Goal: Task Accomplishment & Management: Manage account settings

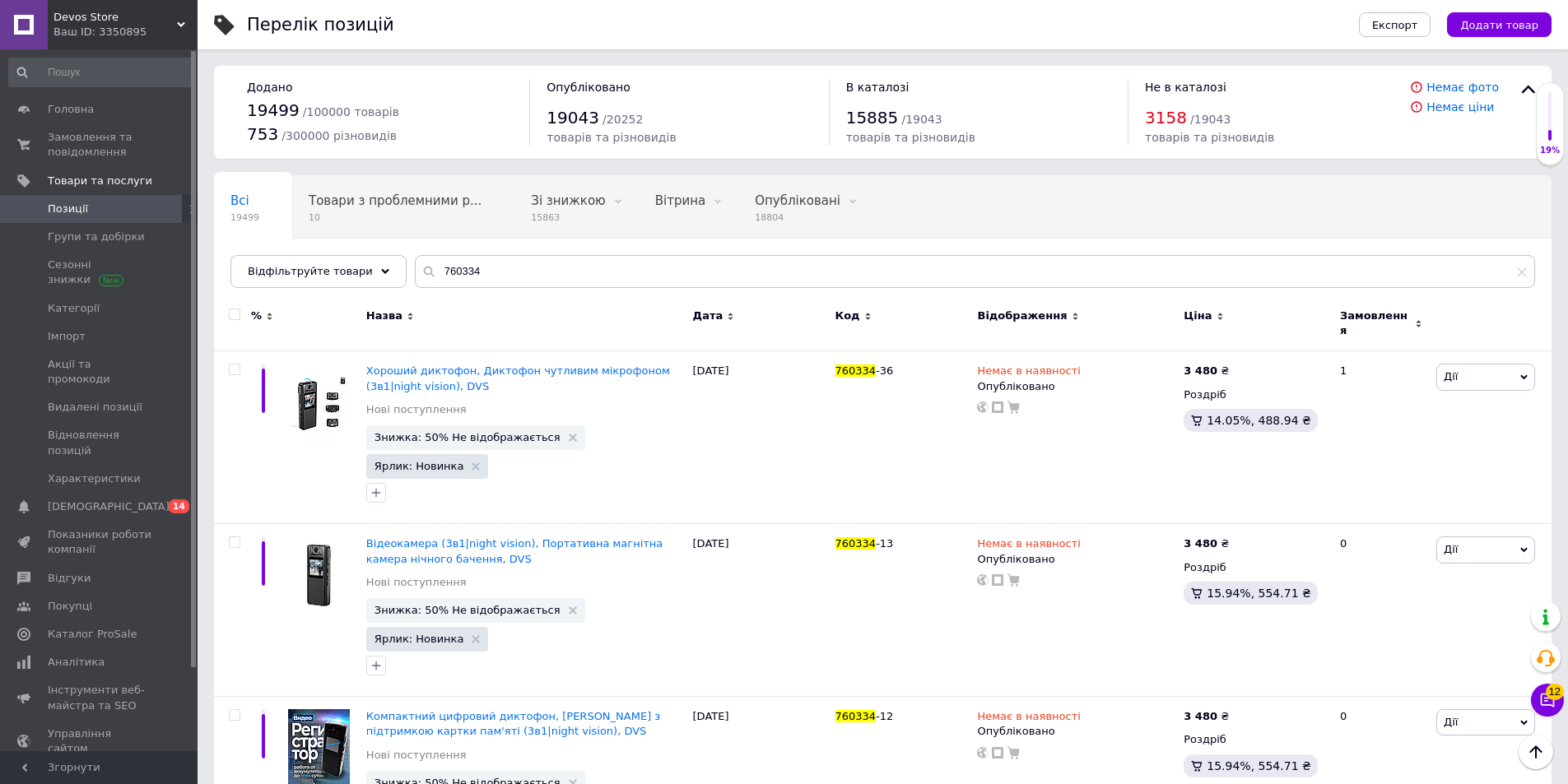
scroll to position [138, 0]
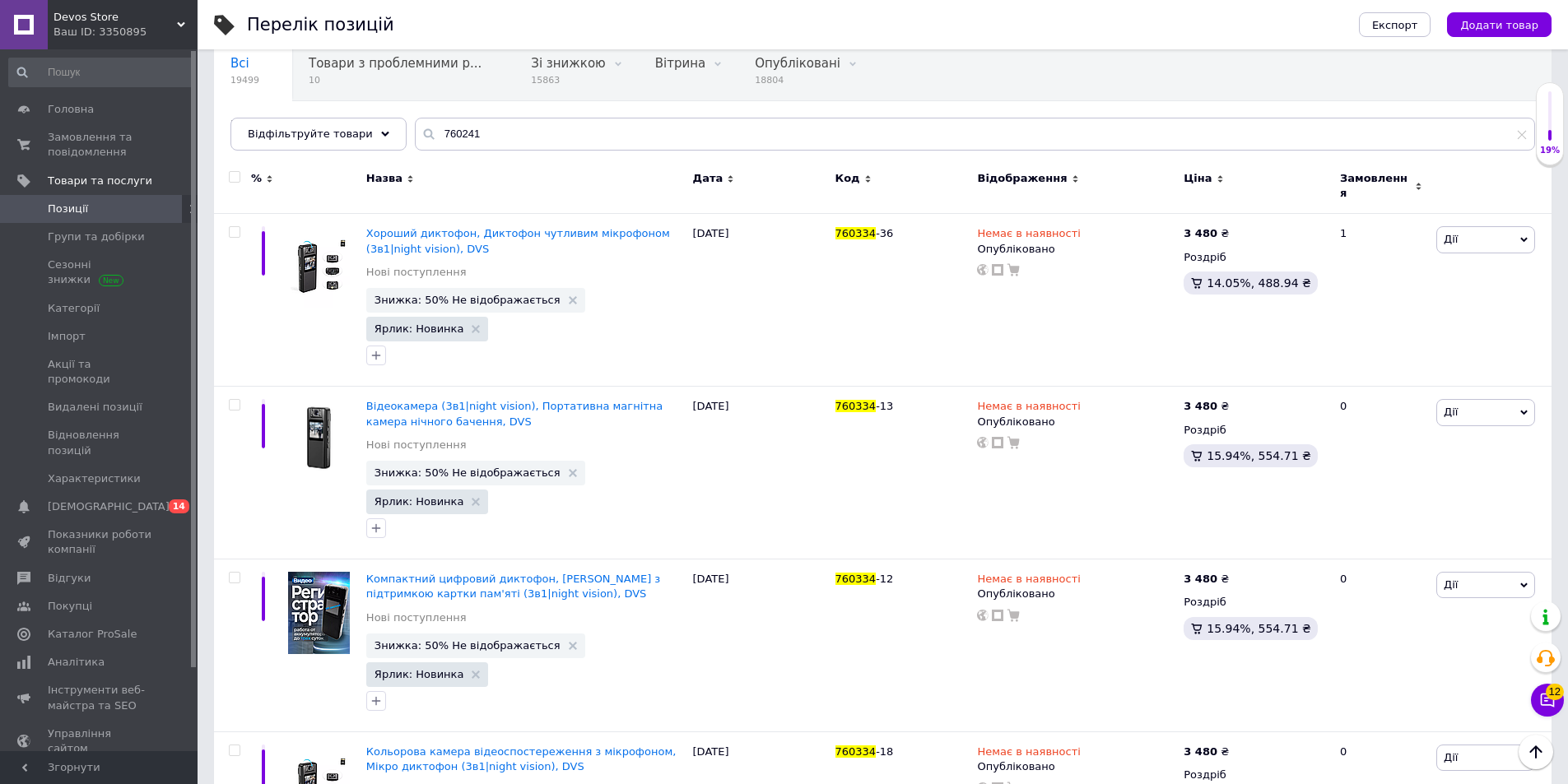
type input "760241"
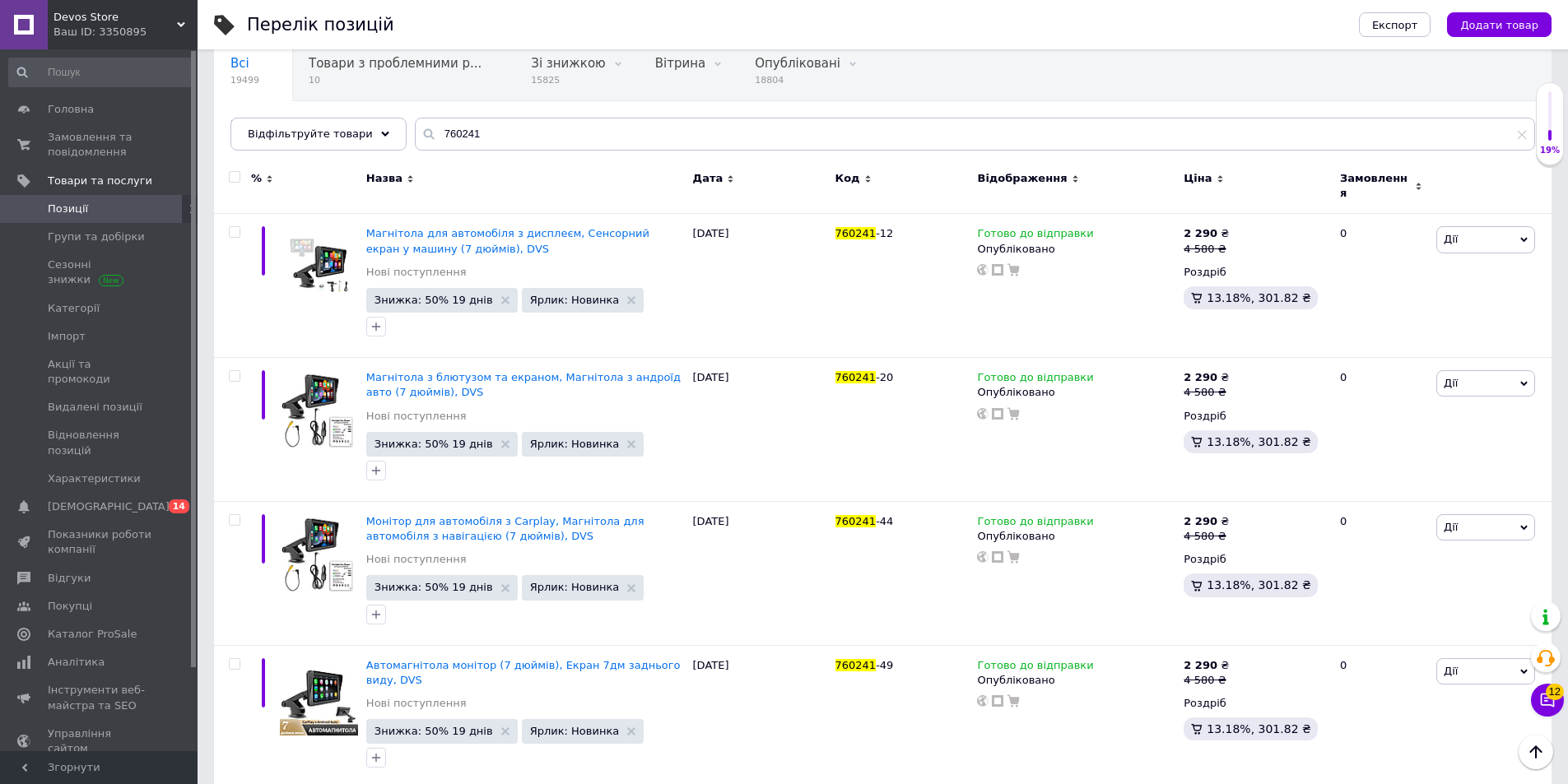
click at [240, 181] on span at bounding box center [234, 176] width 11 height 11
click at [240, 181] on input "checkbox" at bounding box center [234, 177] width 10 height 10
checkbox input "true"
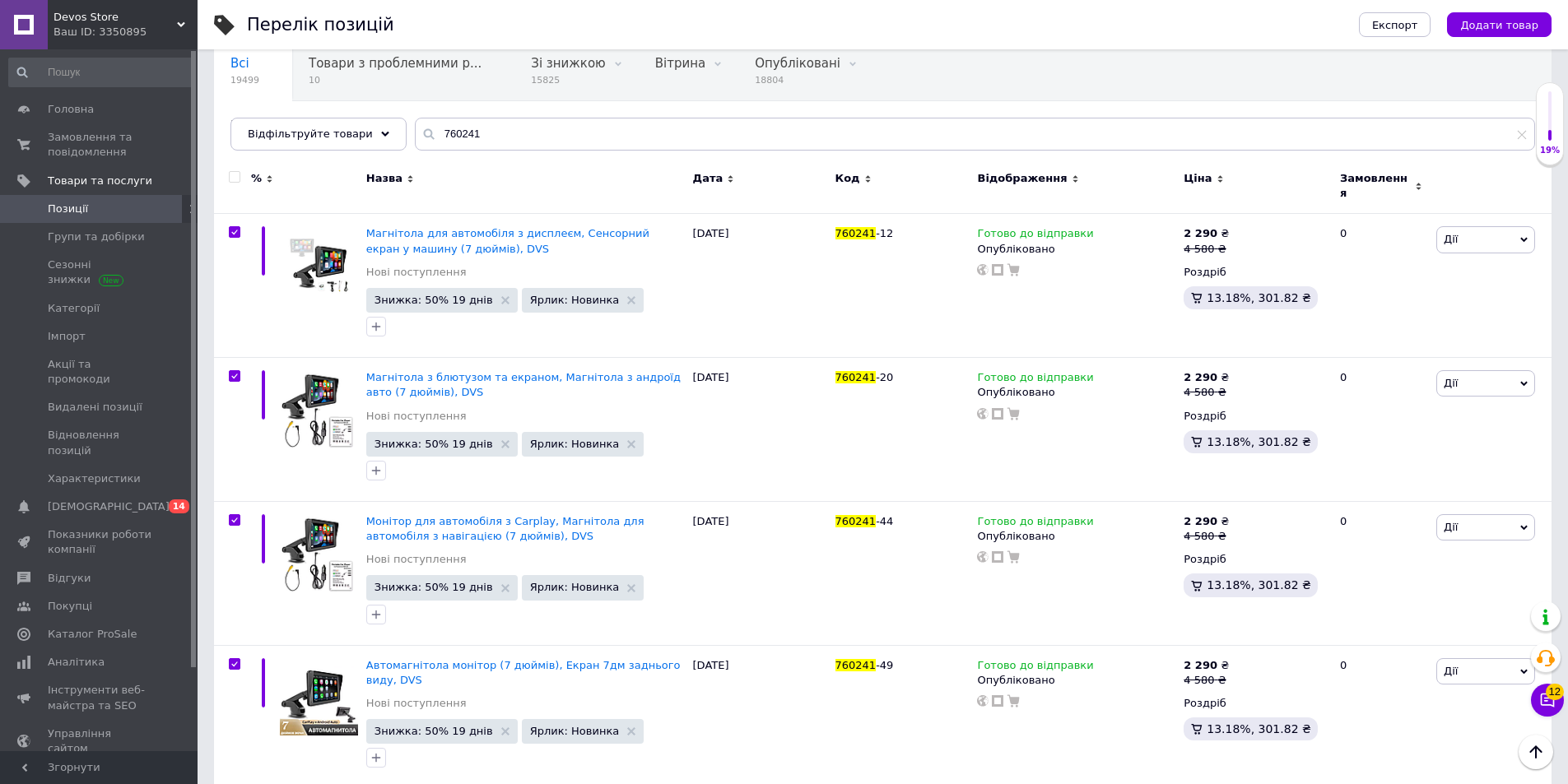
checkbox input "true"
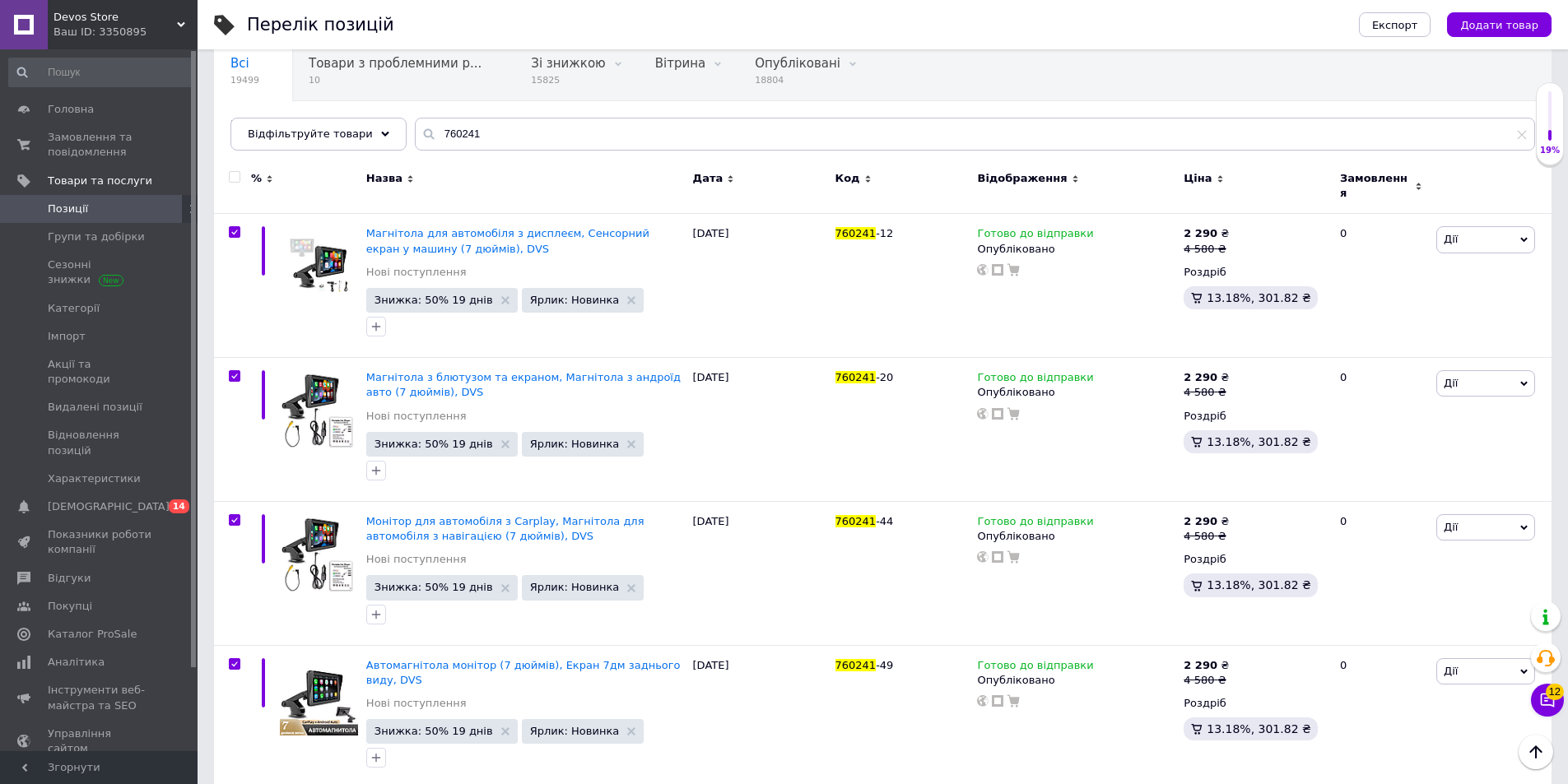
checkbox input "true"
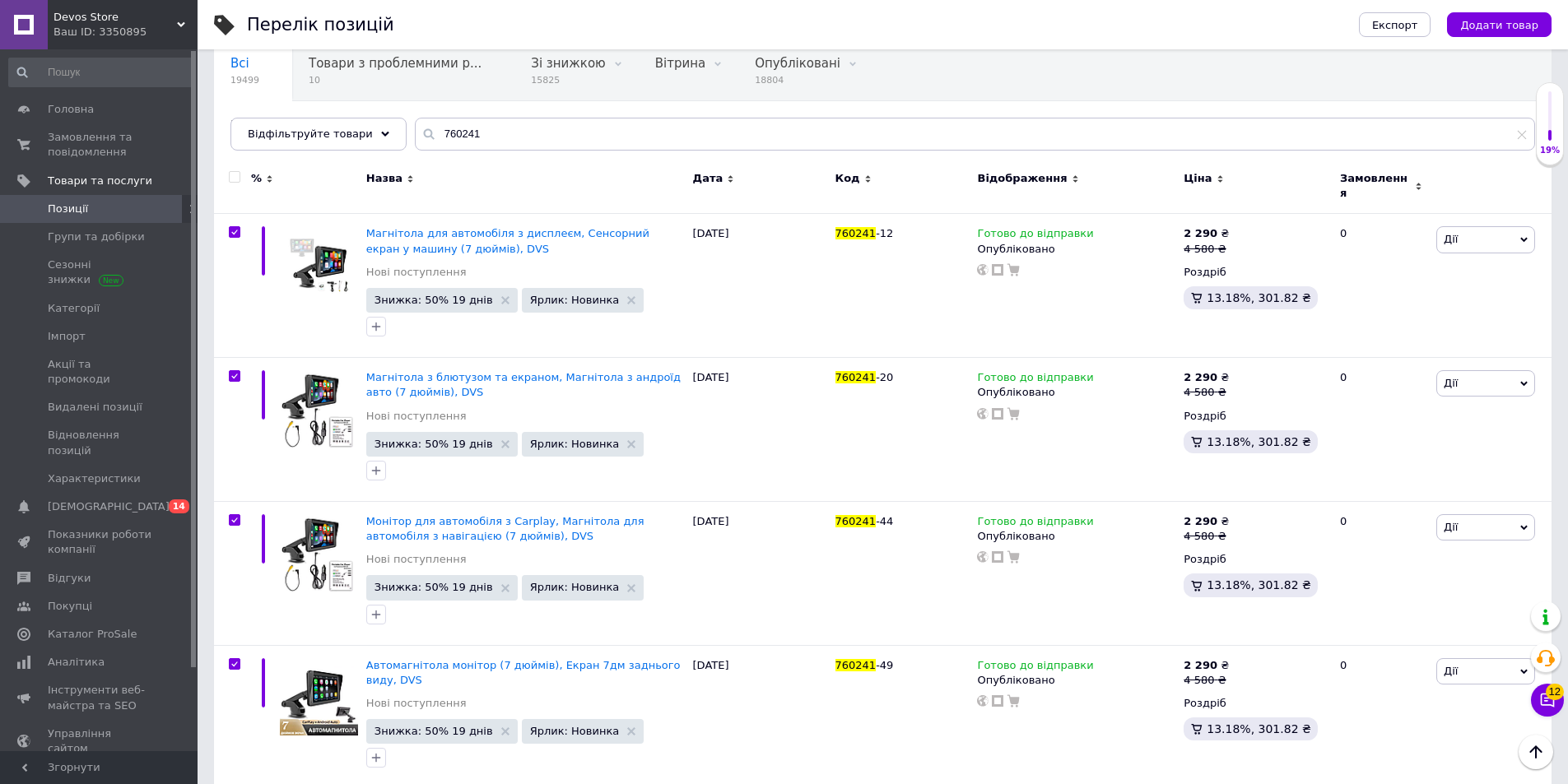
checkbox input "true"
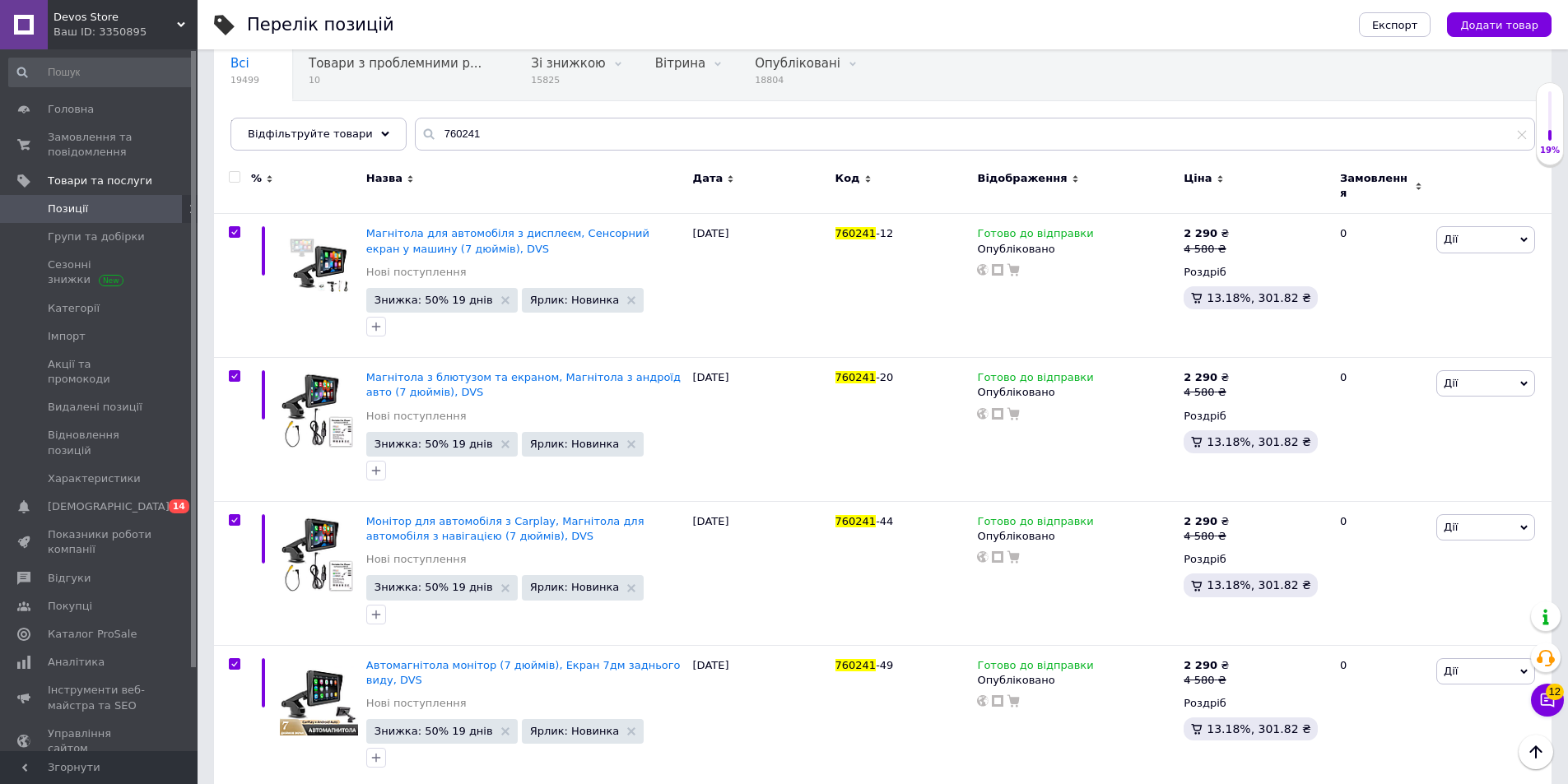
checkbox input "true"
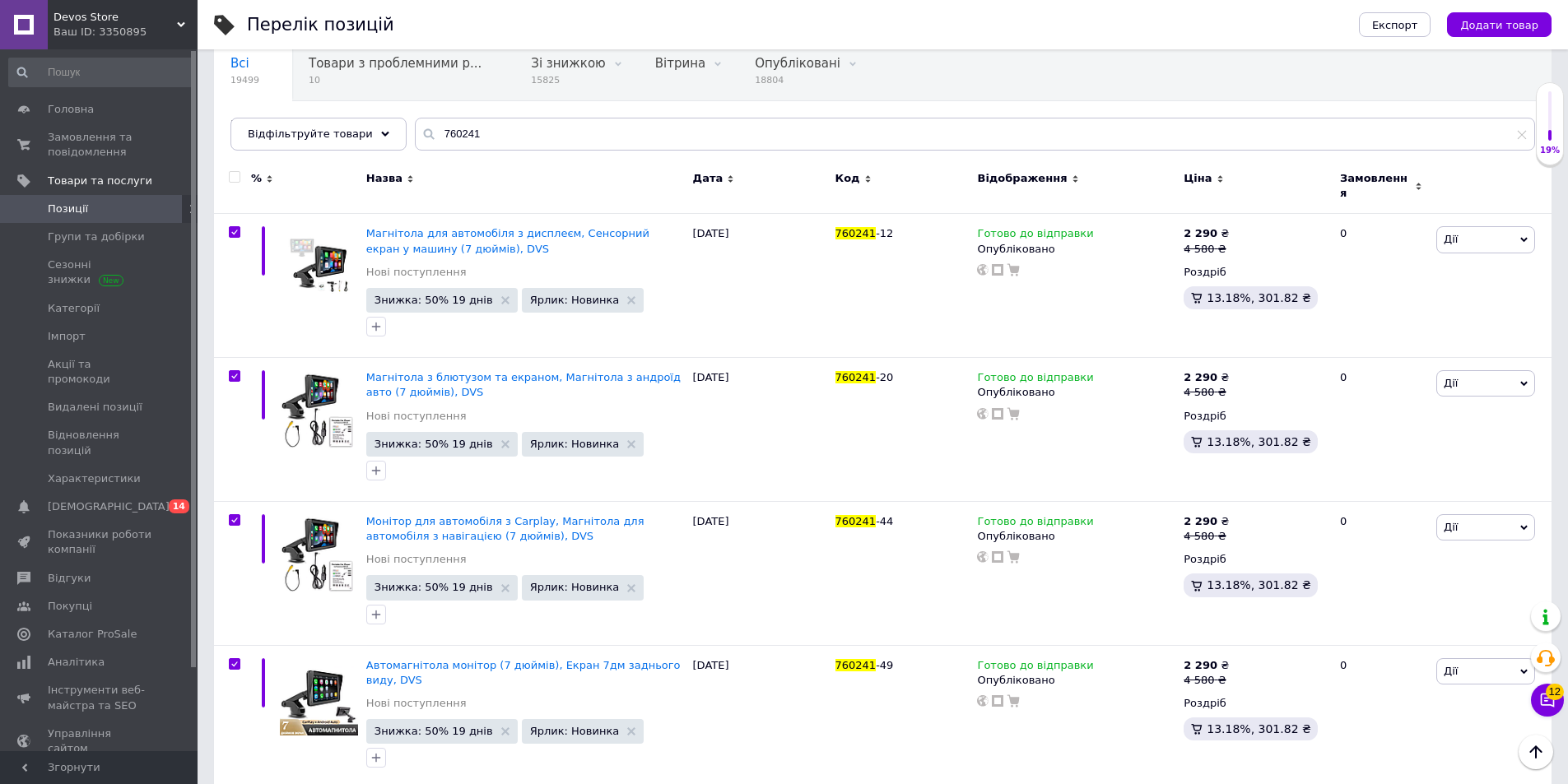
checkbox input "true"
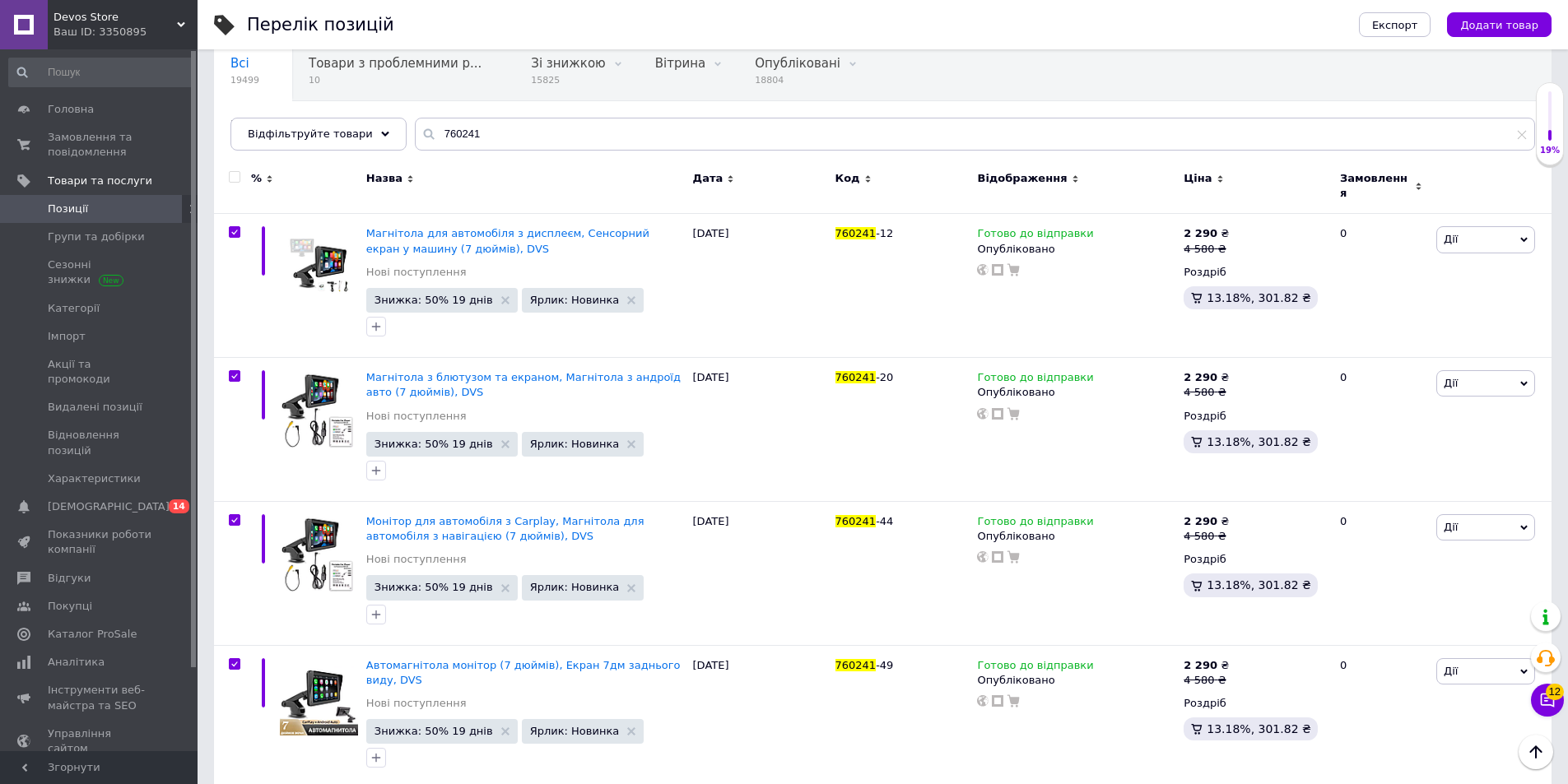
checkbox input "true"
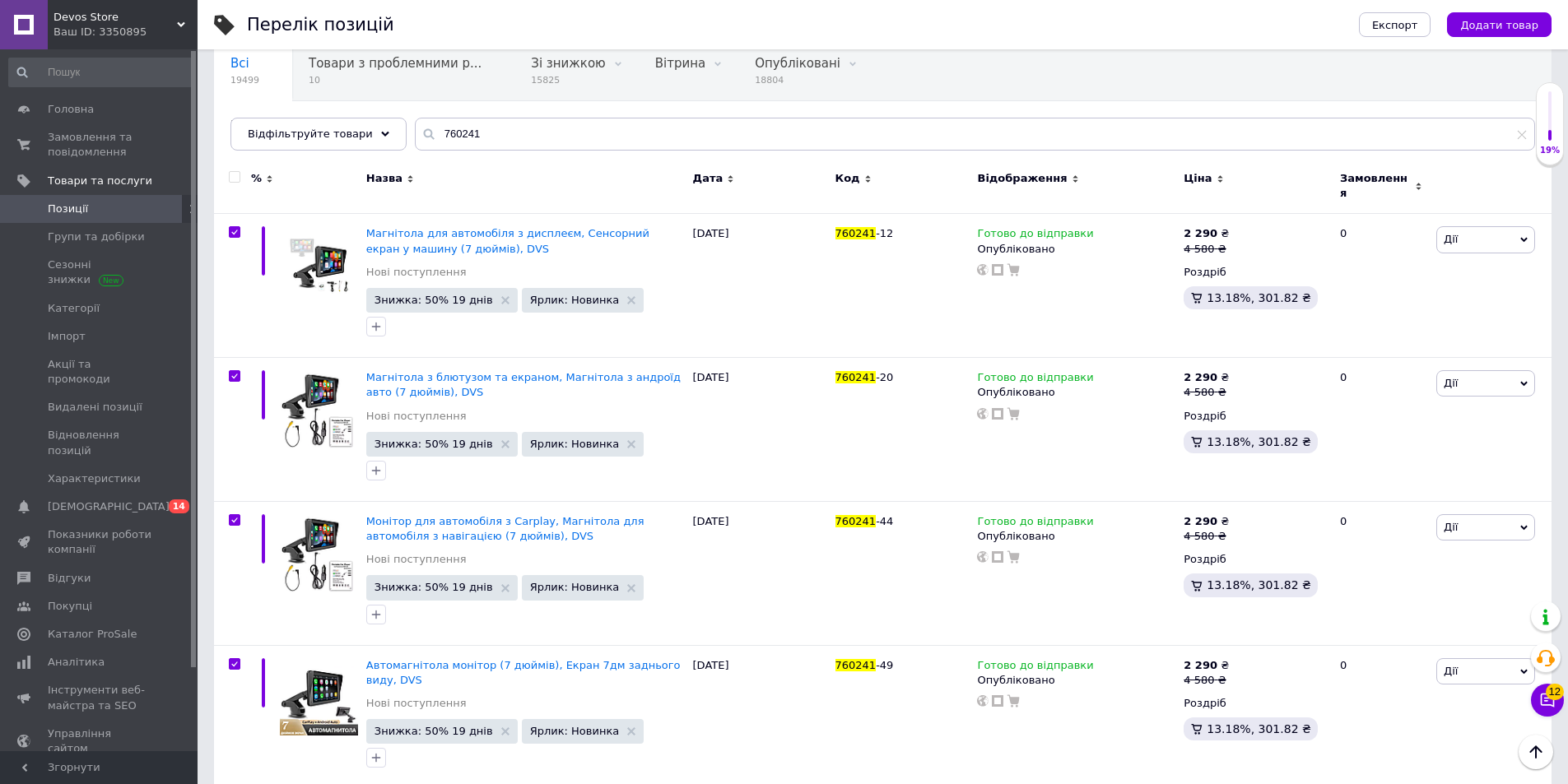
checkbox input "true"
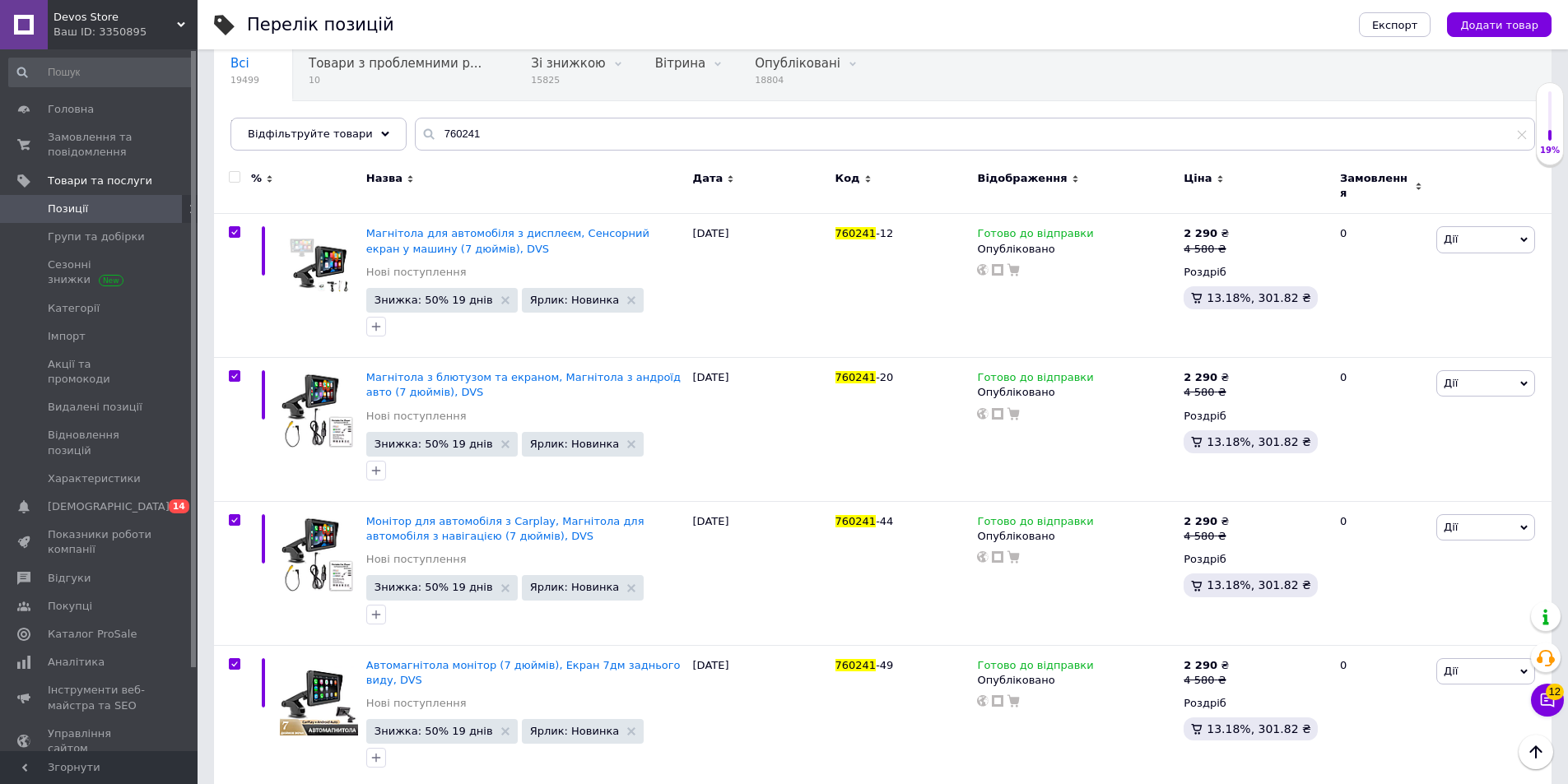
checkbox input "true"
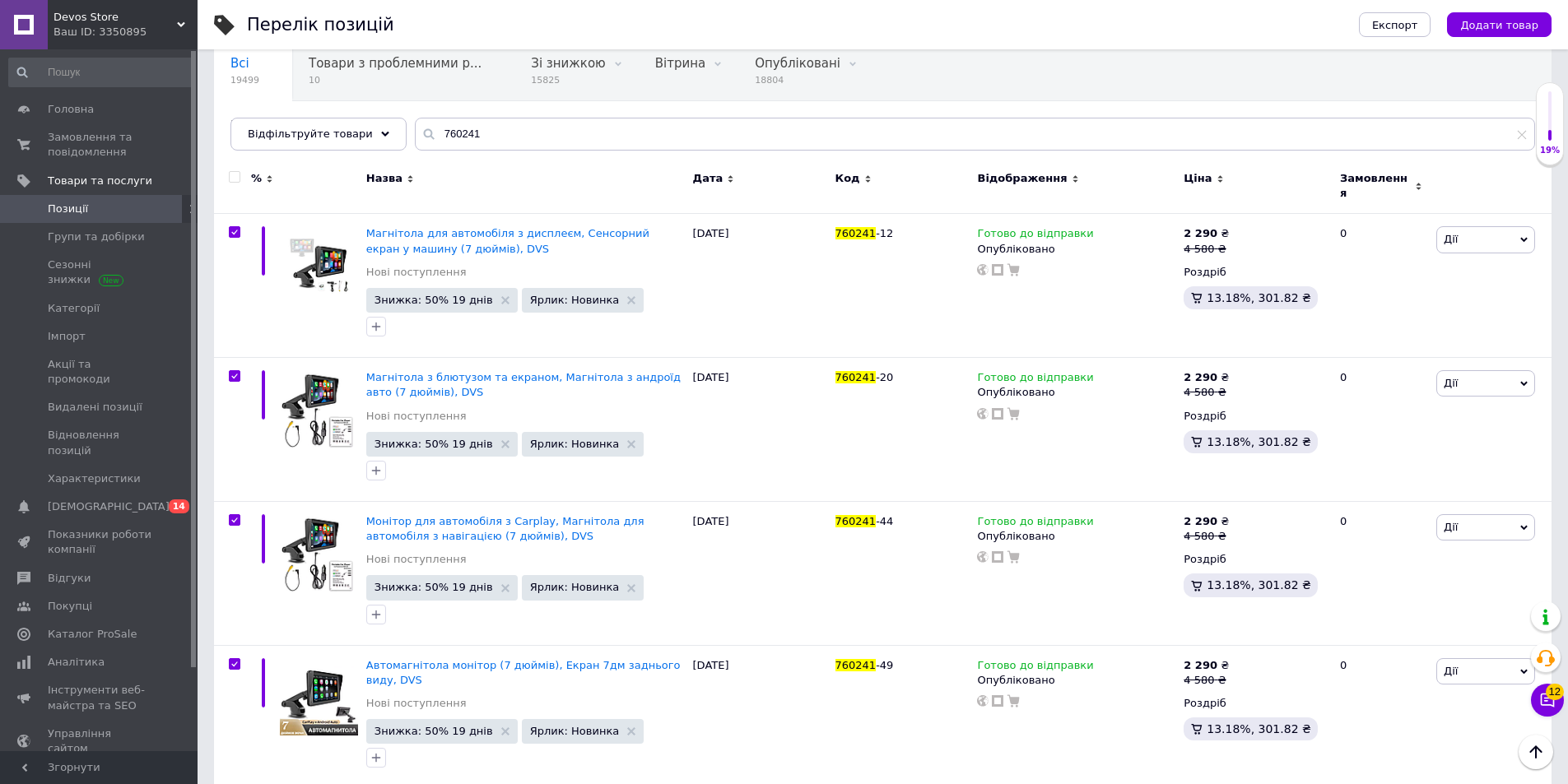
checkbox input "true"
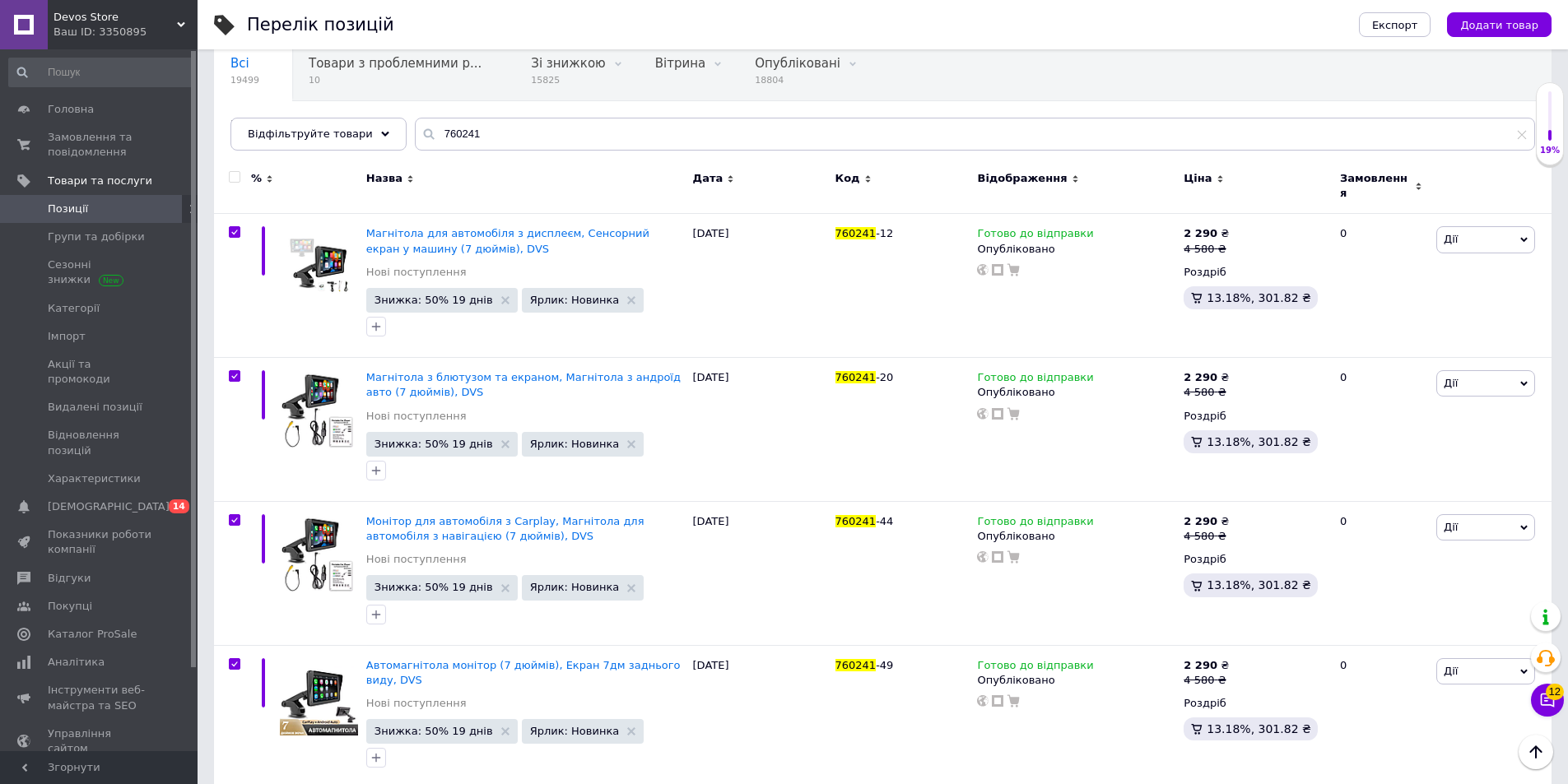
checkbox input "true"
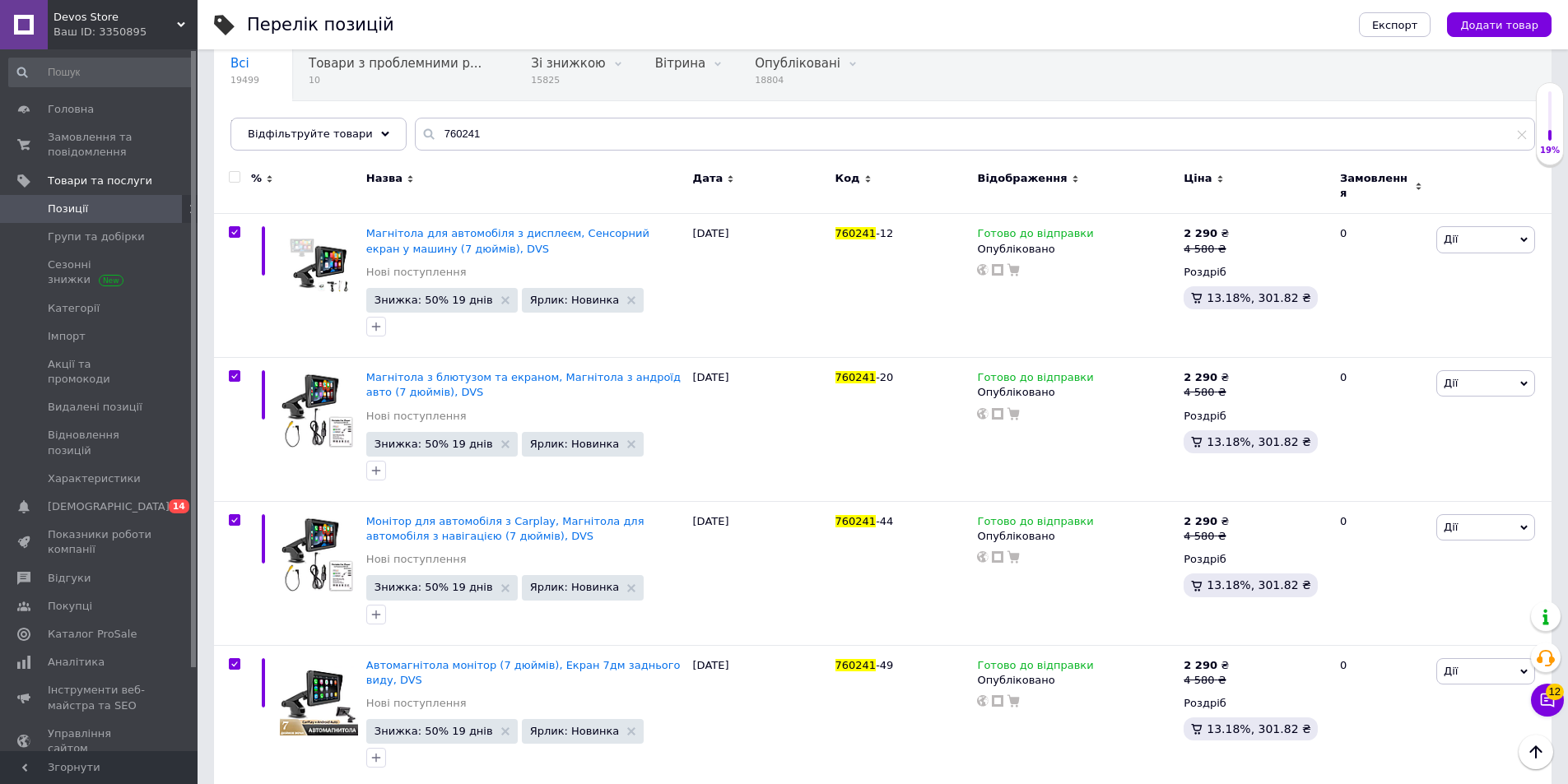
checkbox input "true"
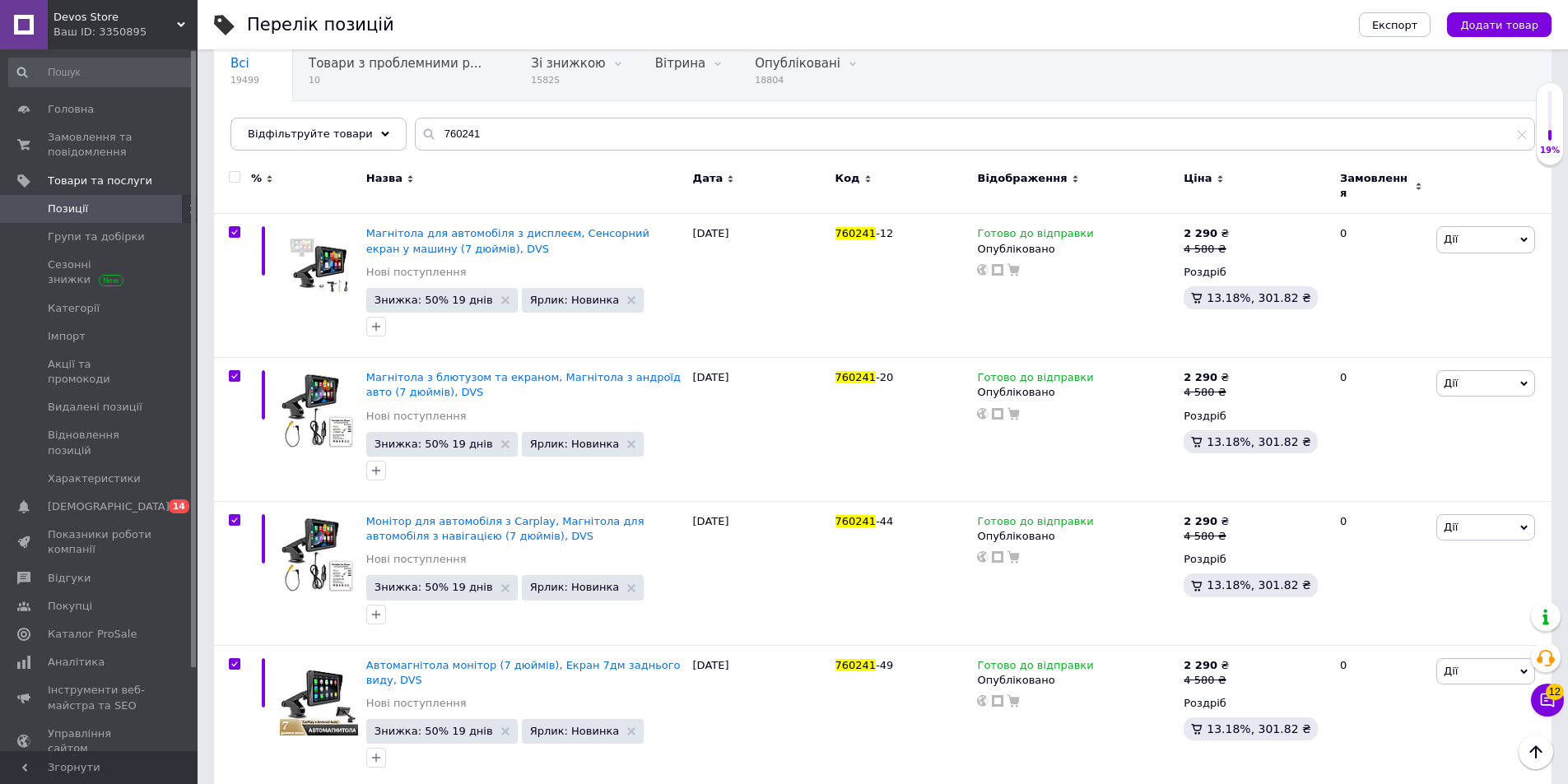
checkbox input "true"
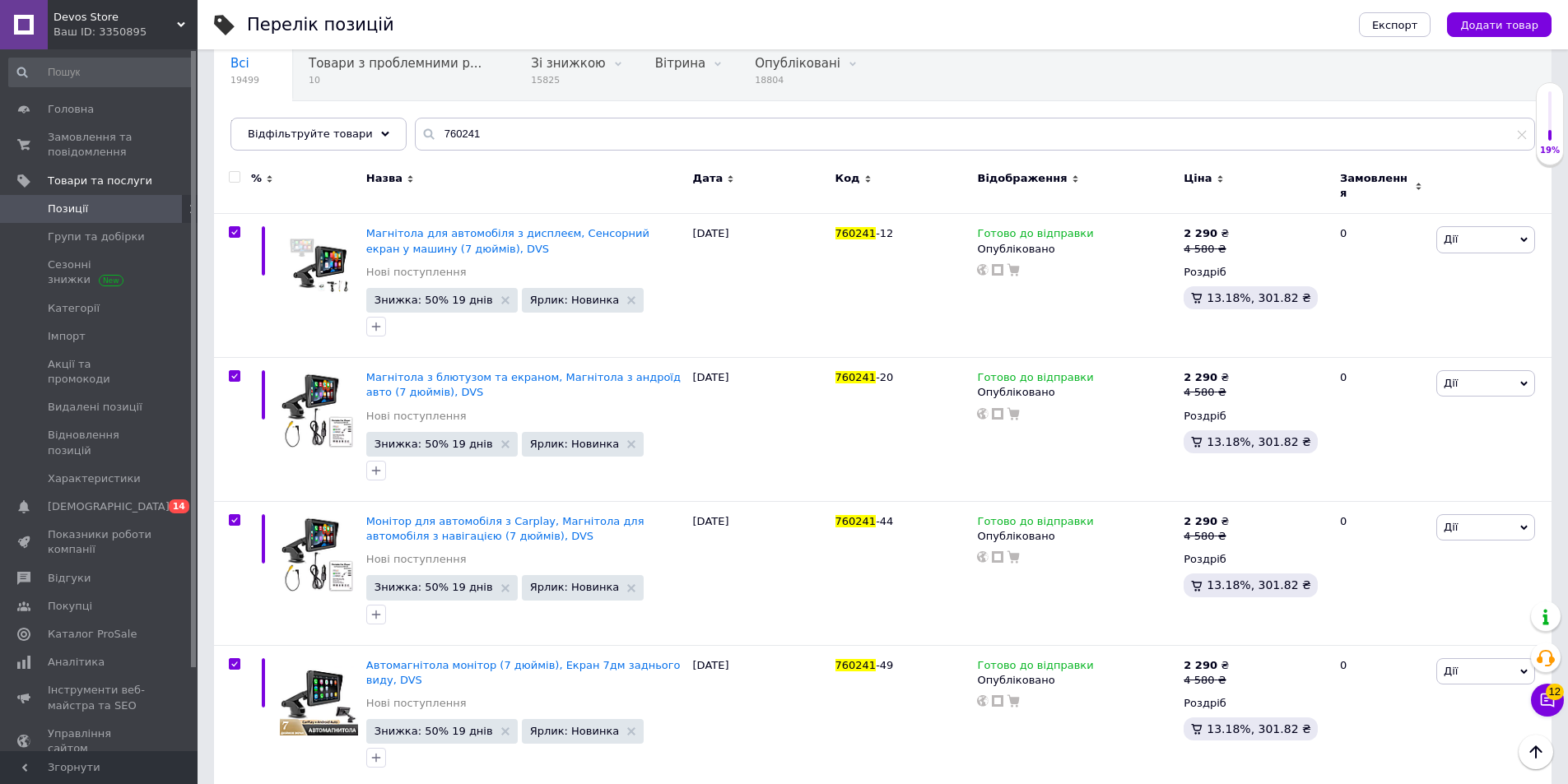
checkbox input "true"
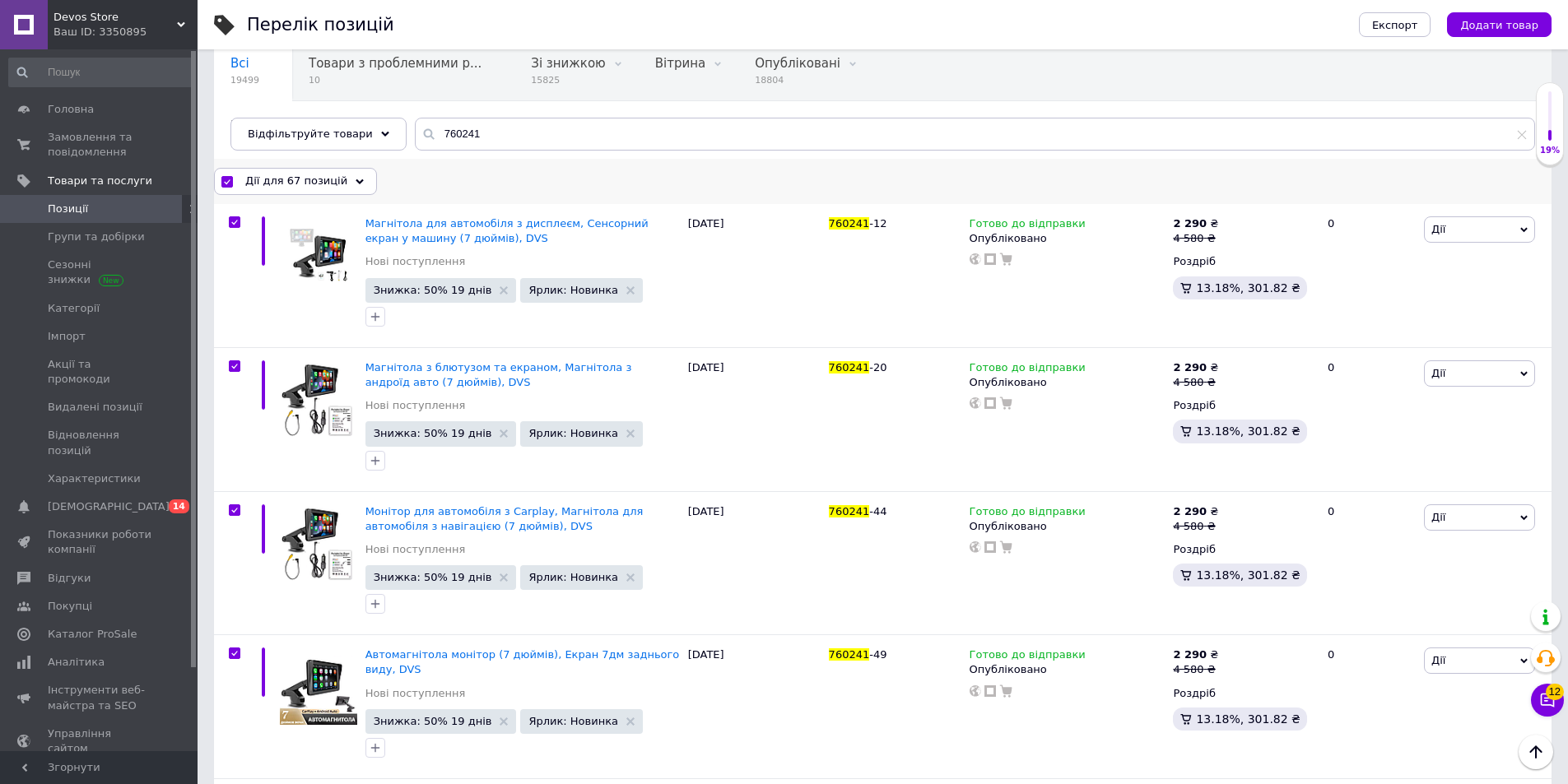
click at [280, 184] on span "Дії для 67 позицій" at bounding box center [296, 181] width 102 height 15
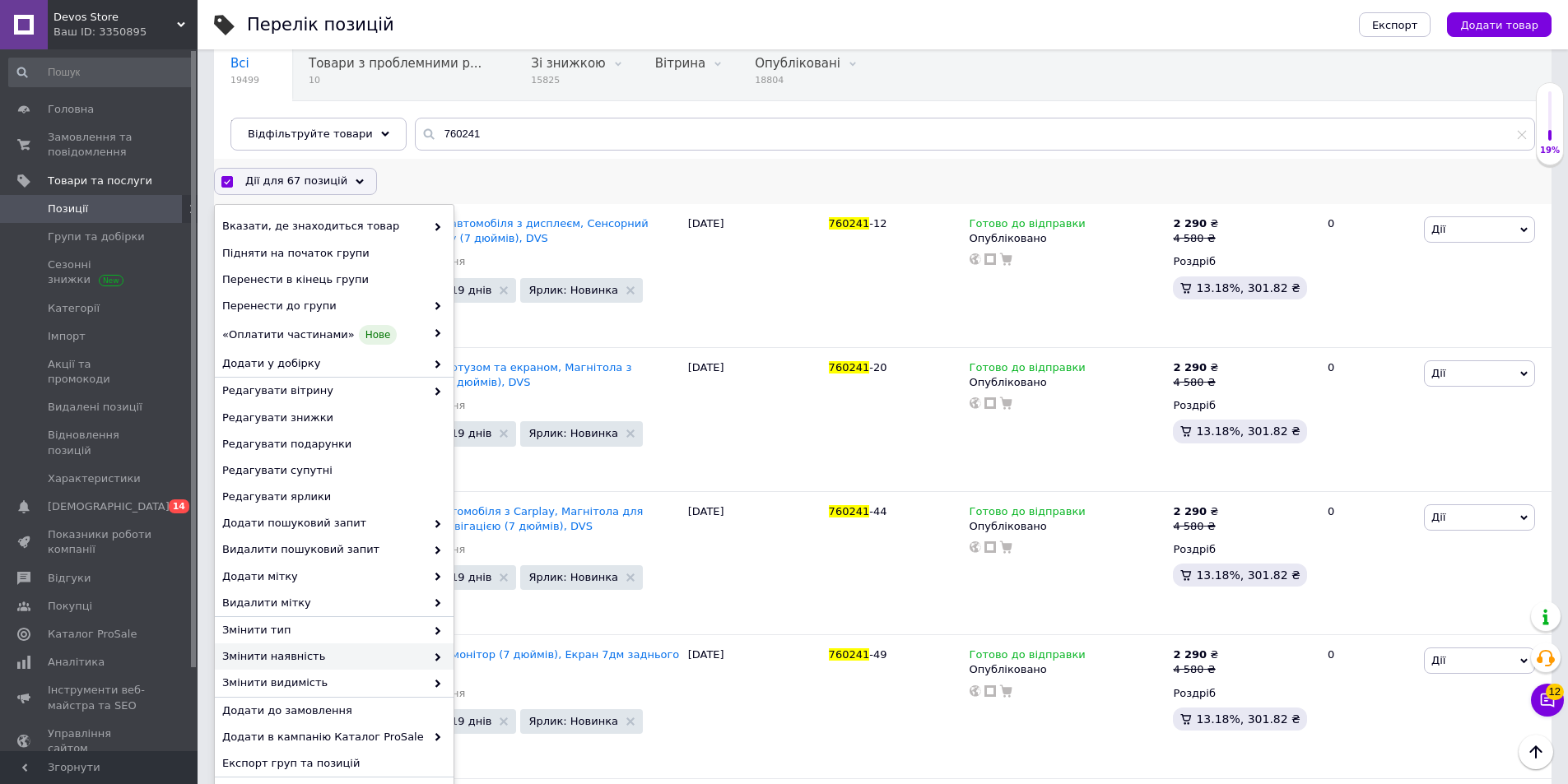
click at [266, 655] on span "Змінити наявність" at bounding box center [324, 656] width 203 height 15
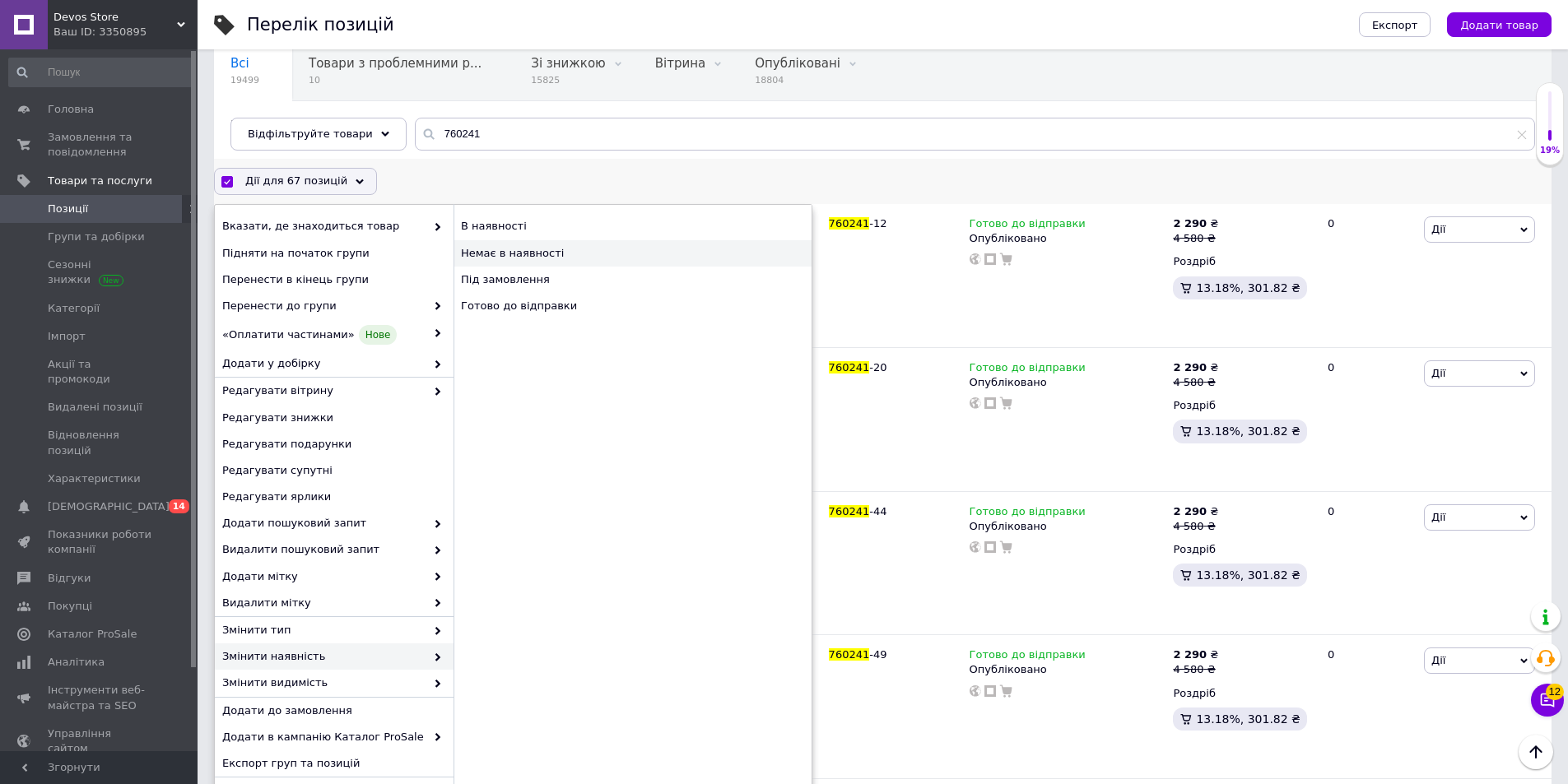
click at [553, 256] on div "Немає в наявності" at bounding box center [633, 254] width 358 height 27
checkbox input "false"
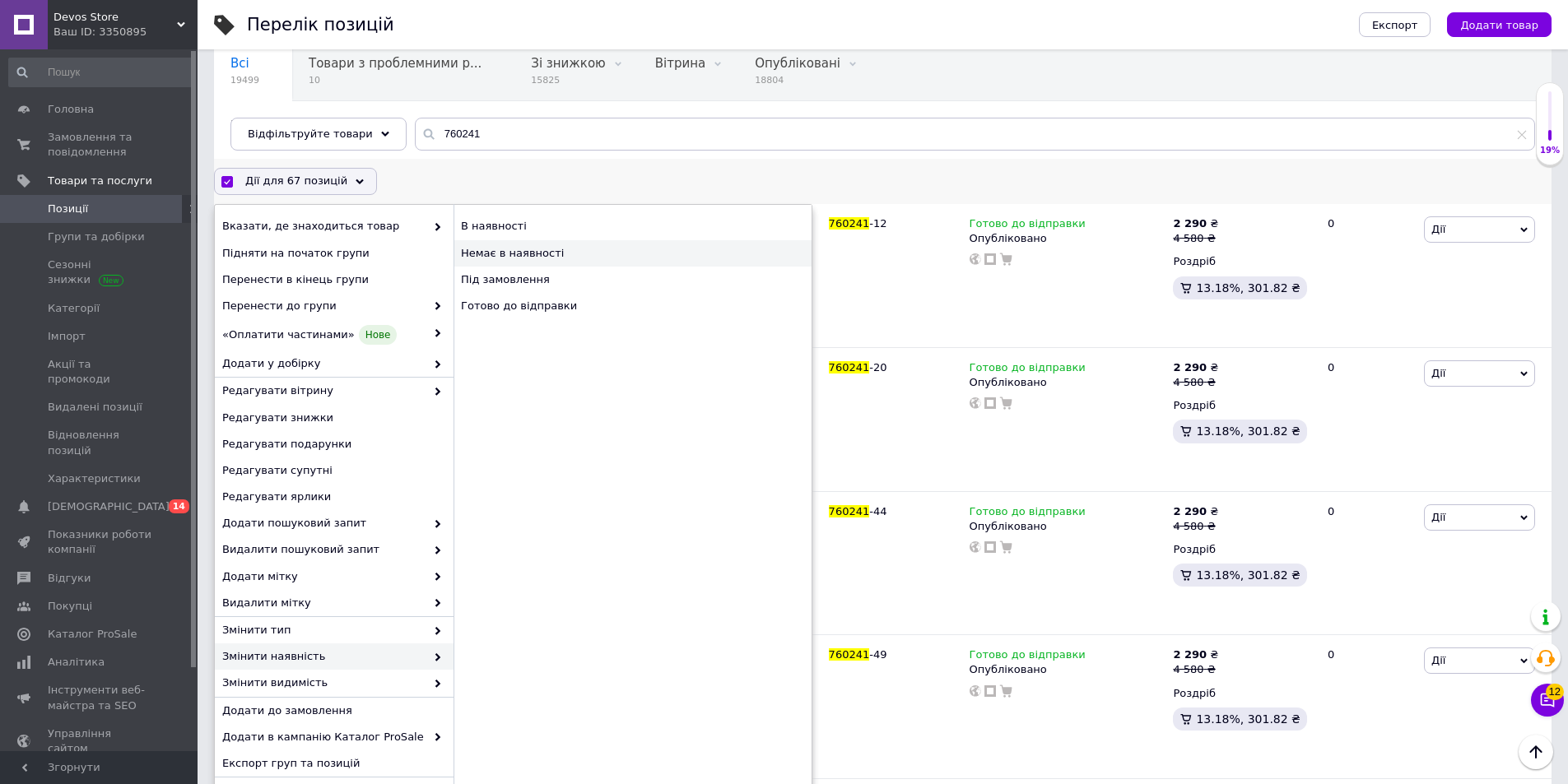
checkbox input "false"
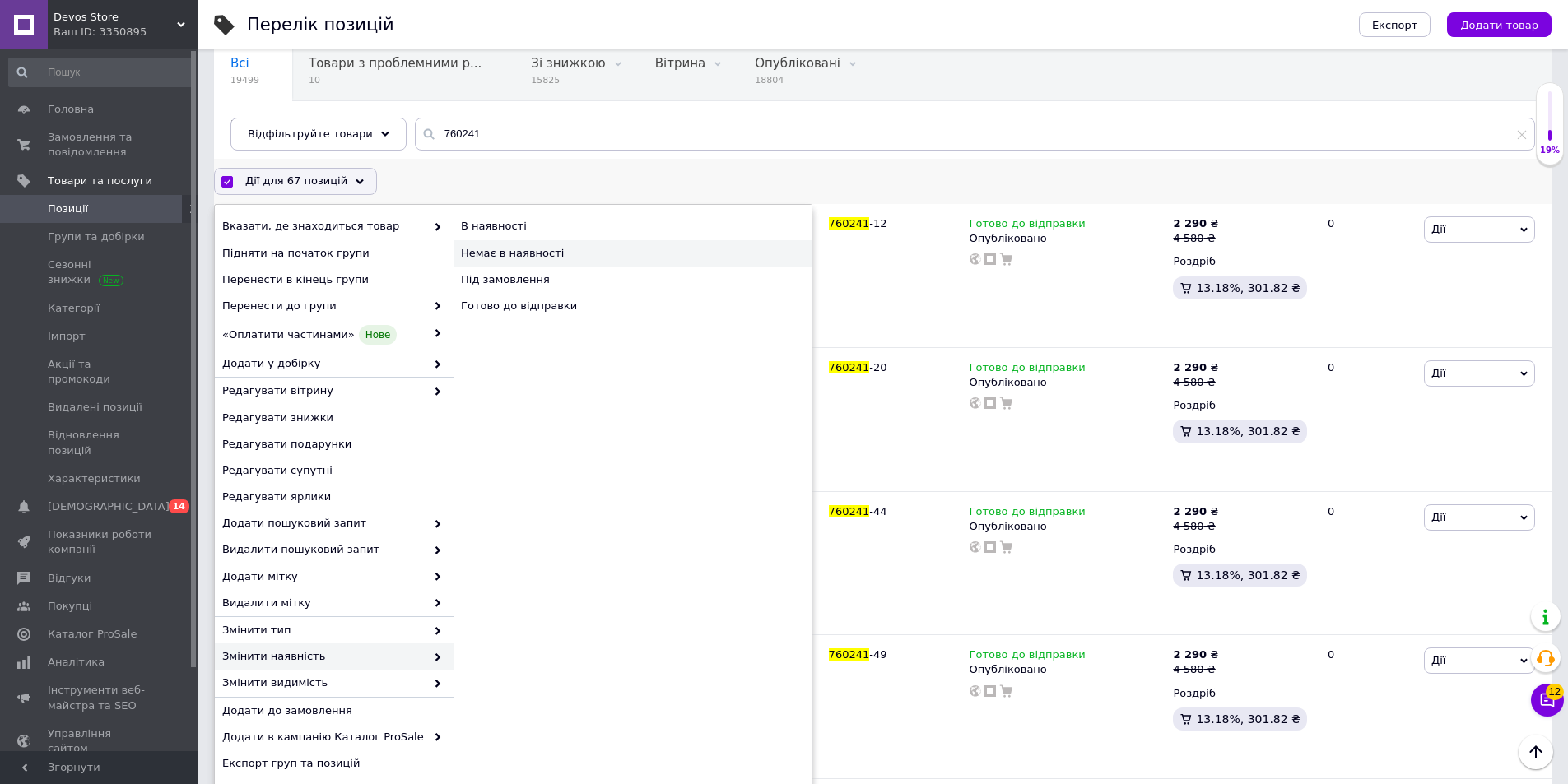
checkbox input "false"
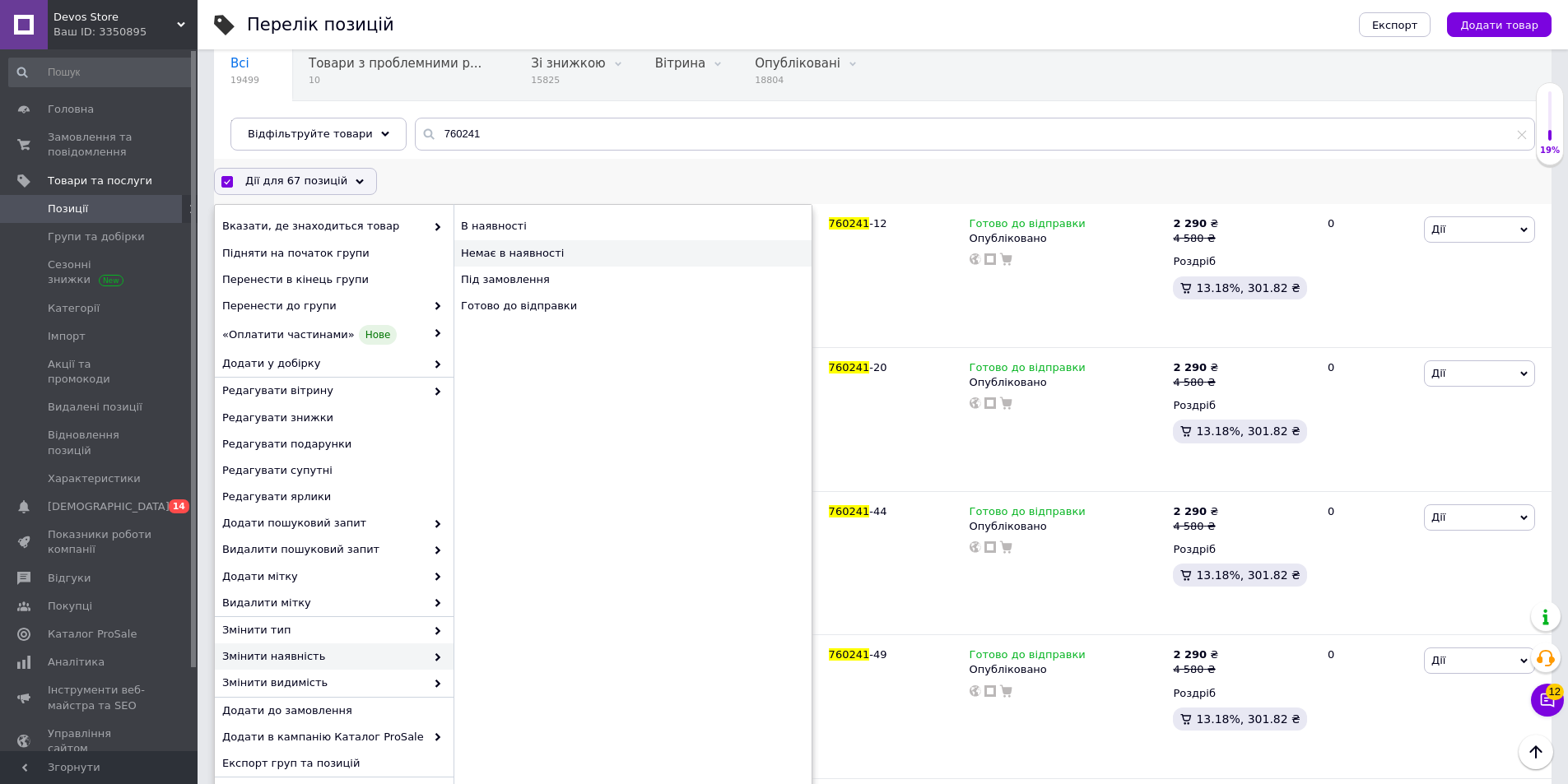
checkbox input "false"
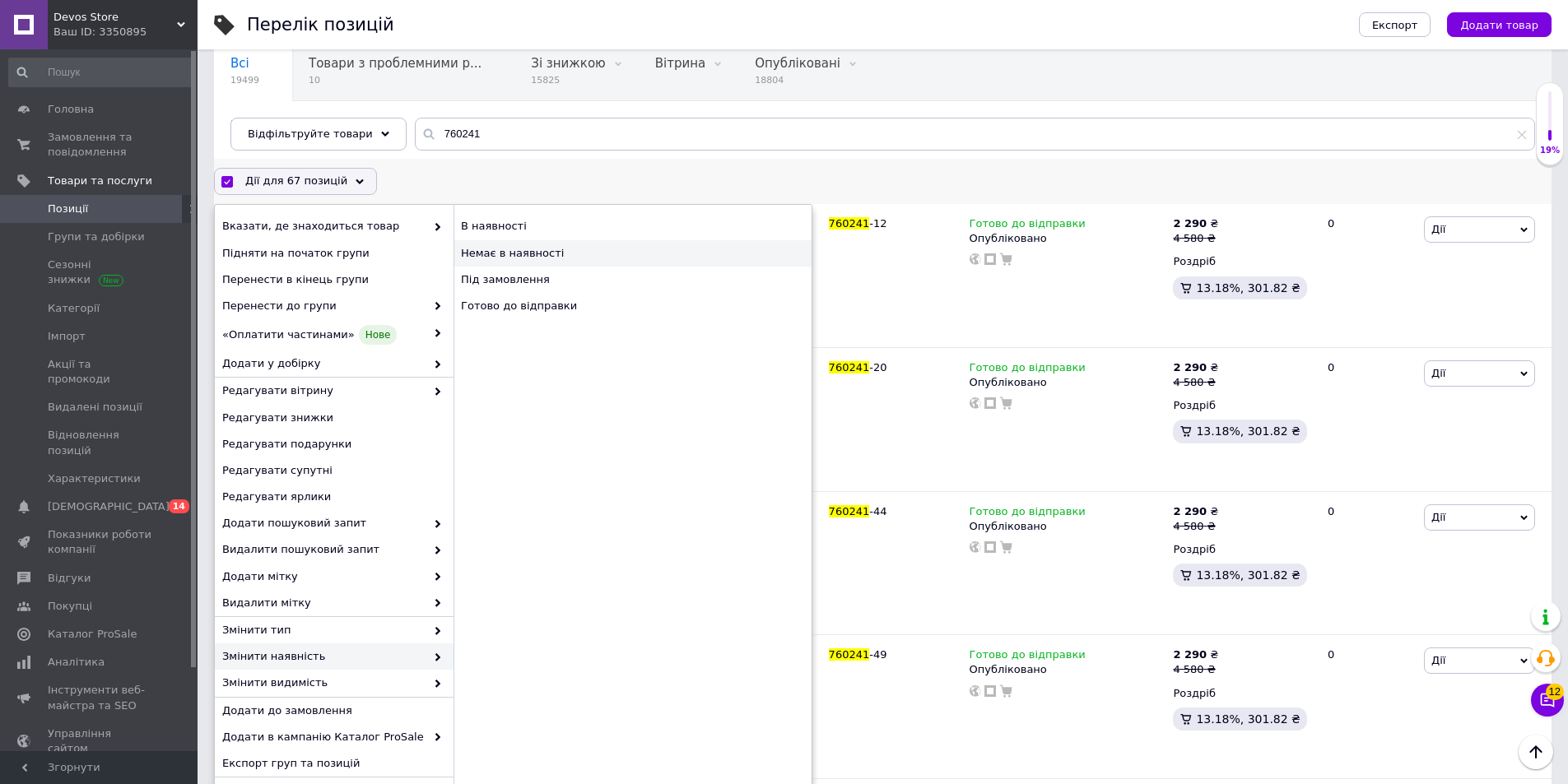
checkbox input "false"
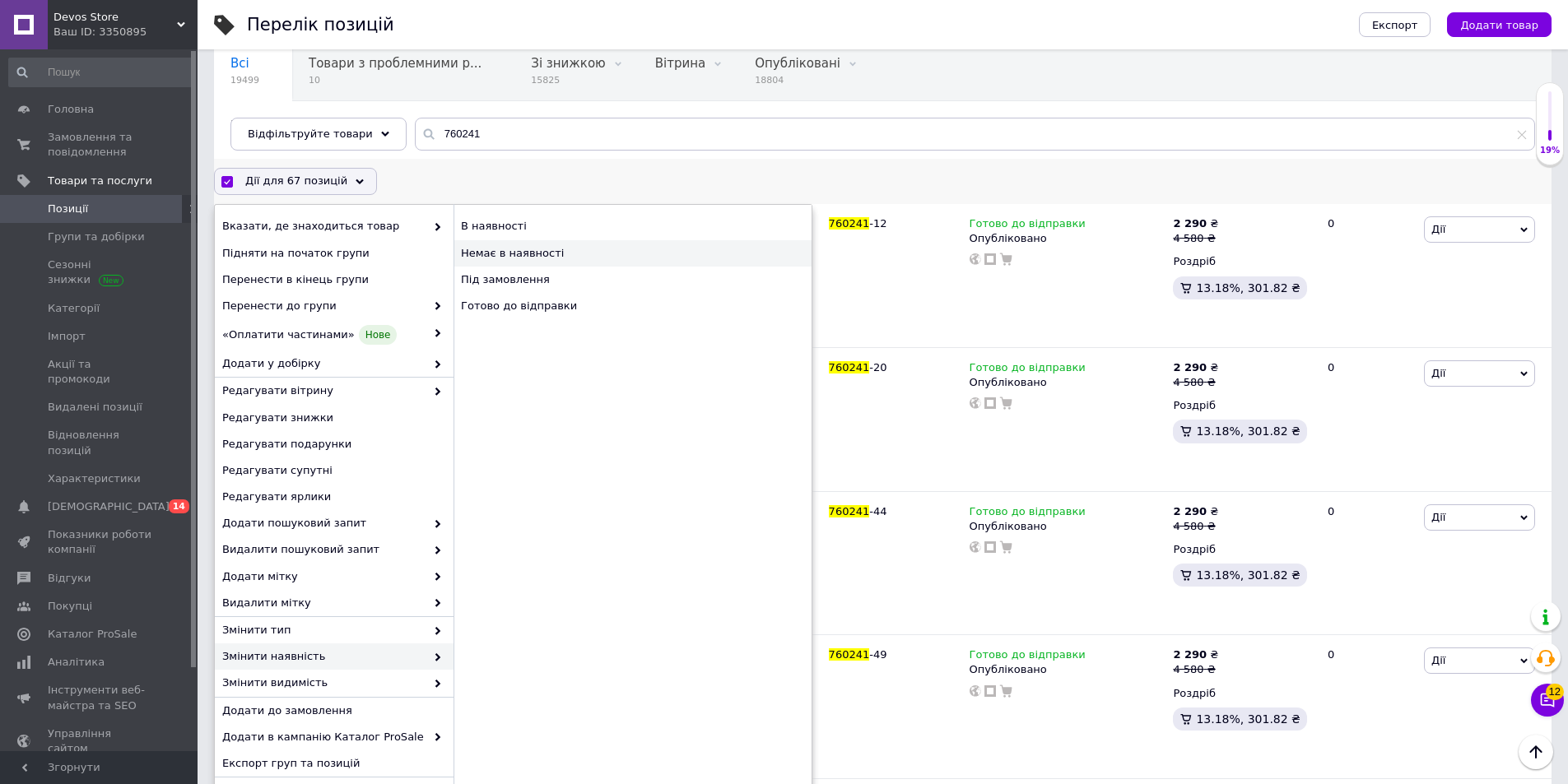
checkbox input "false"
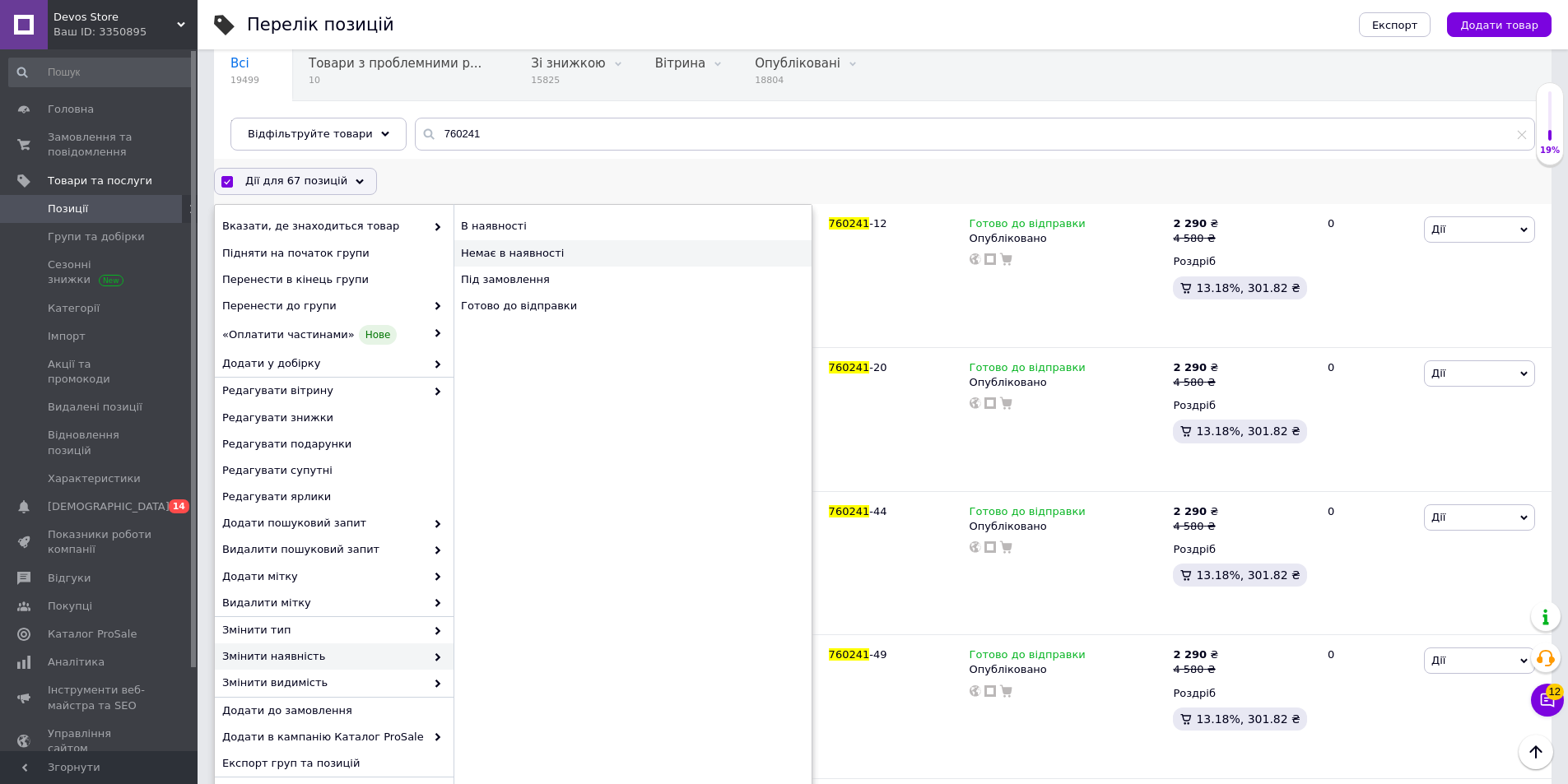
checkbox input "false"
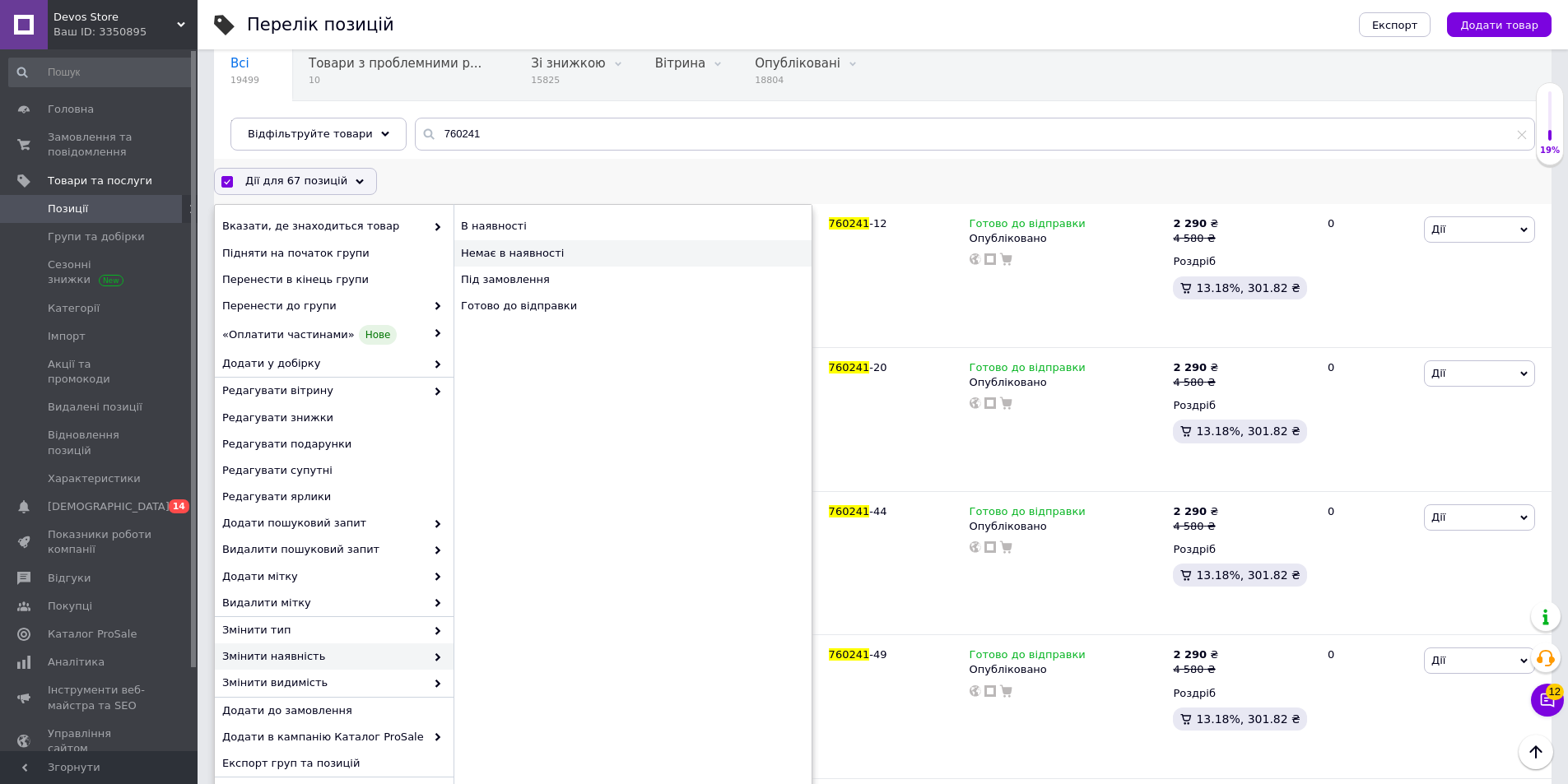
checkbox input "false"
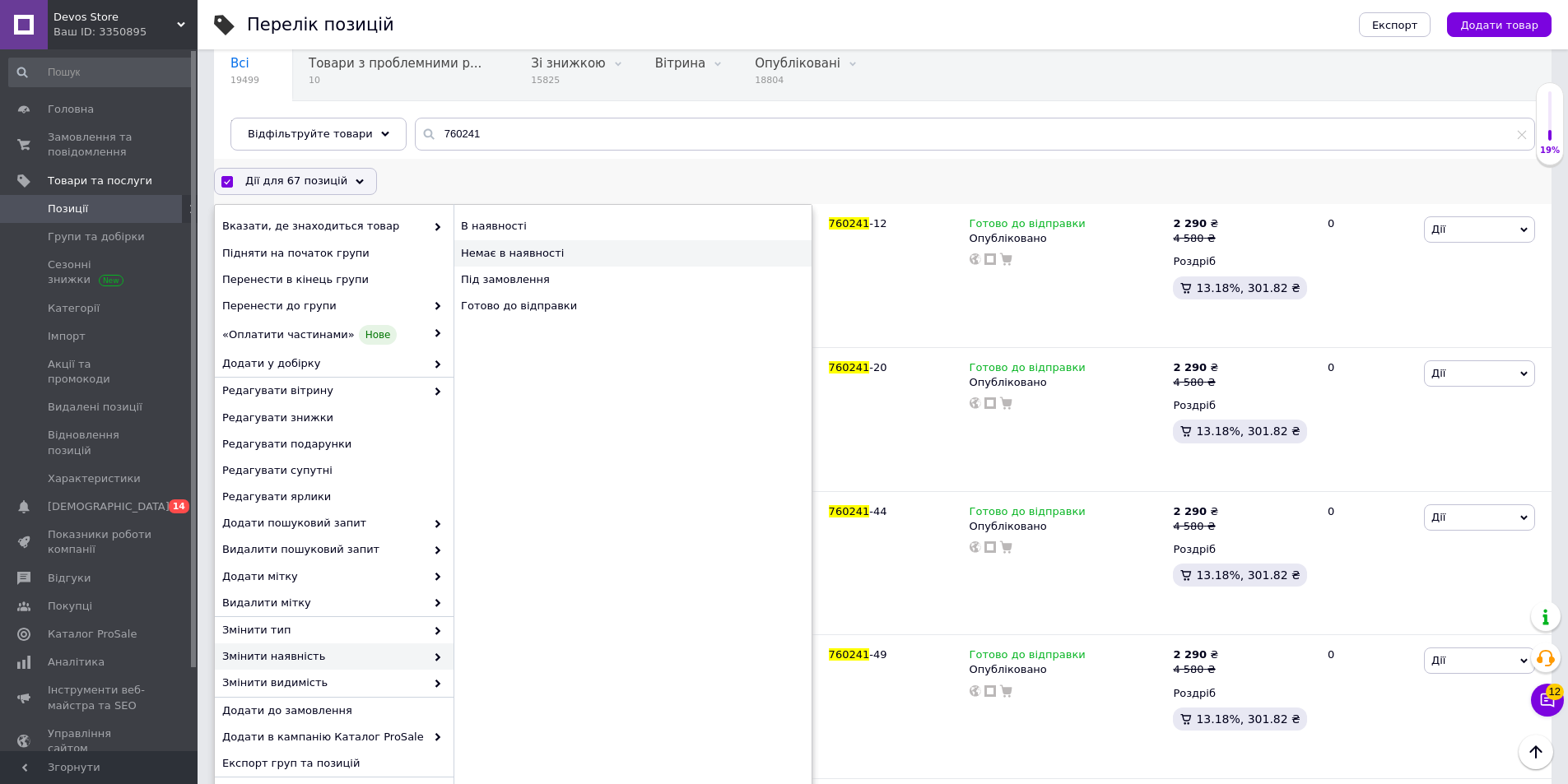
checkbox input "false"
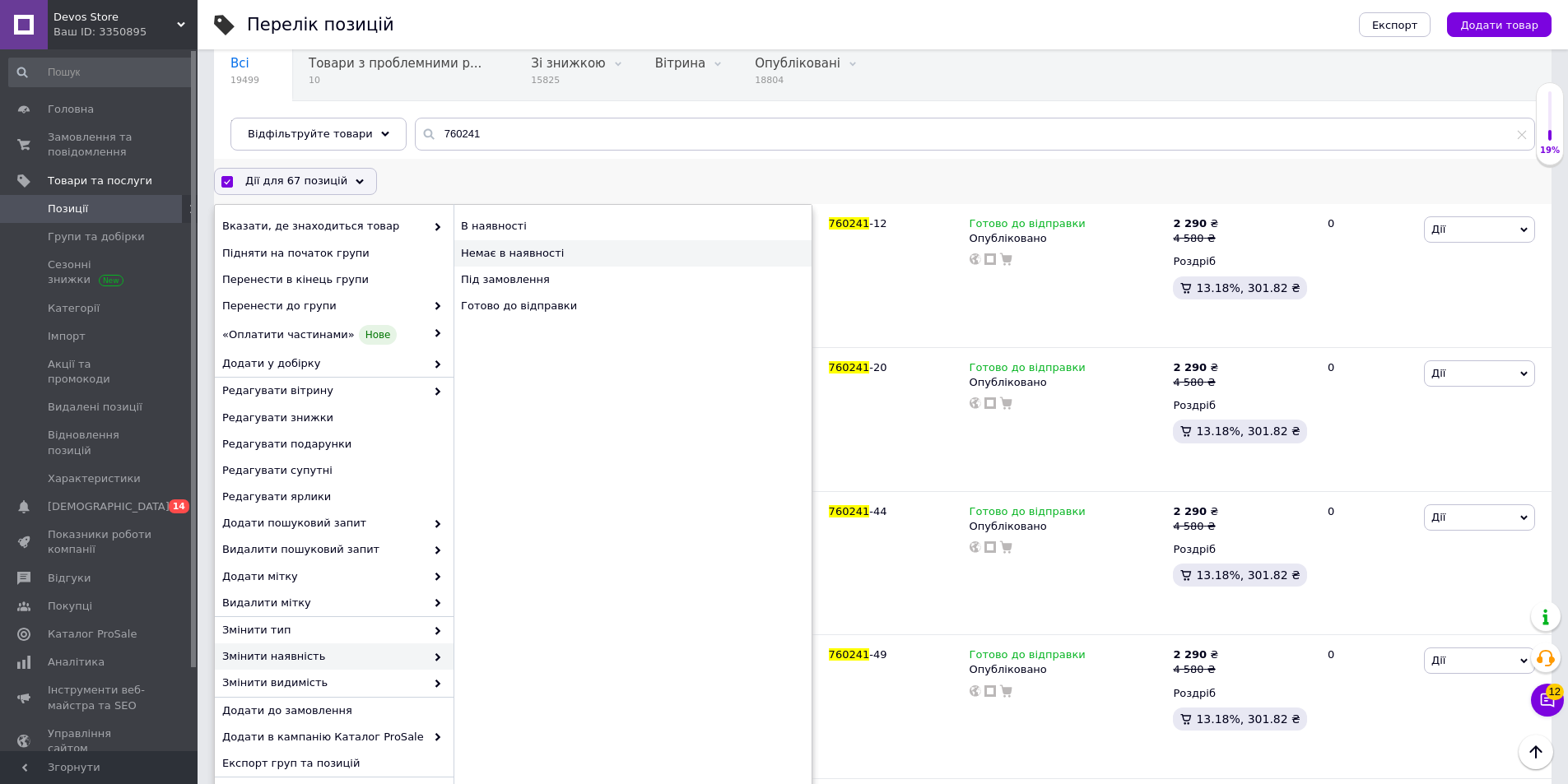
checkbox input "false"
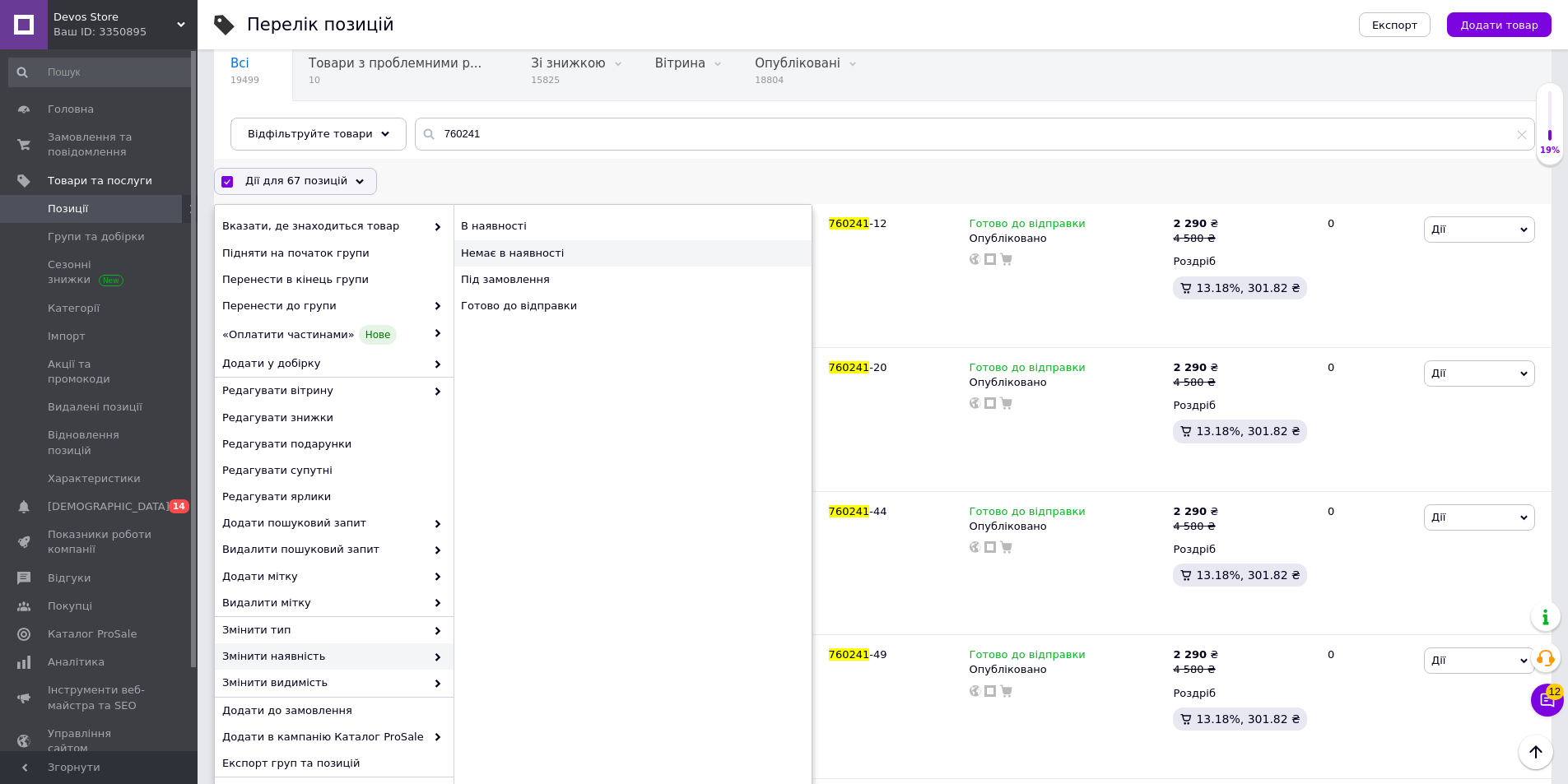
checkbox input "false"
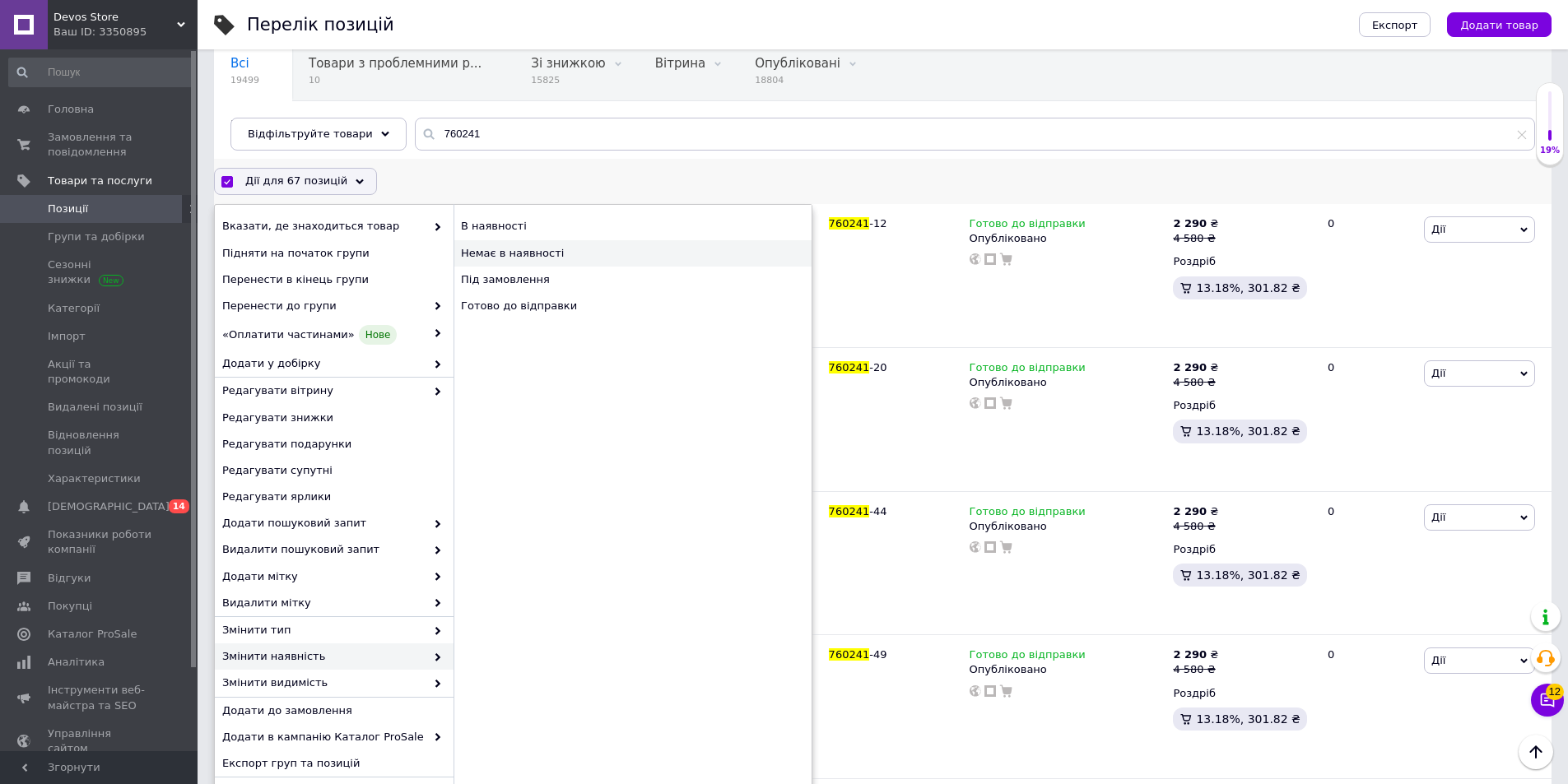
checkbox input "false"
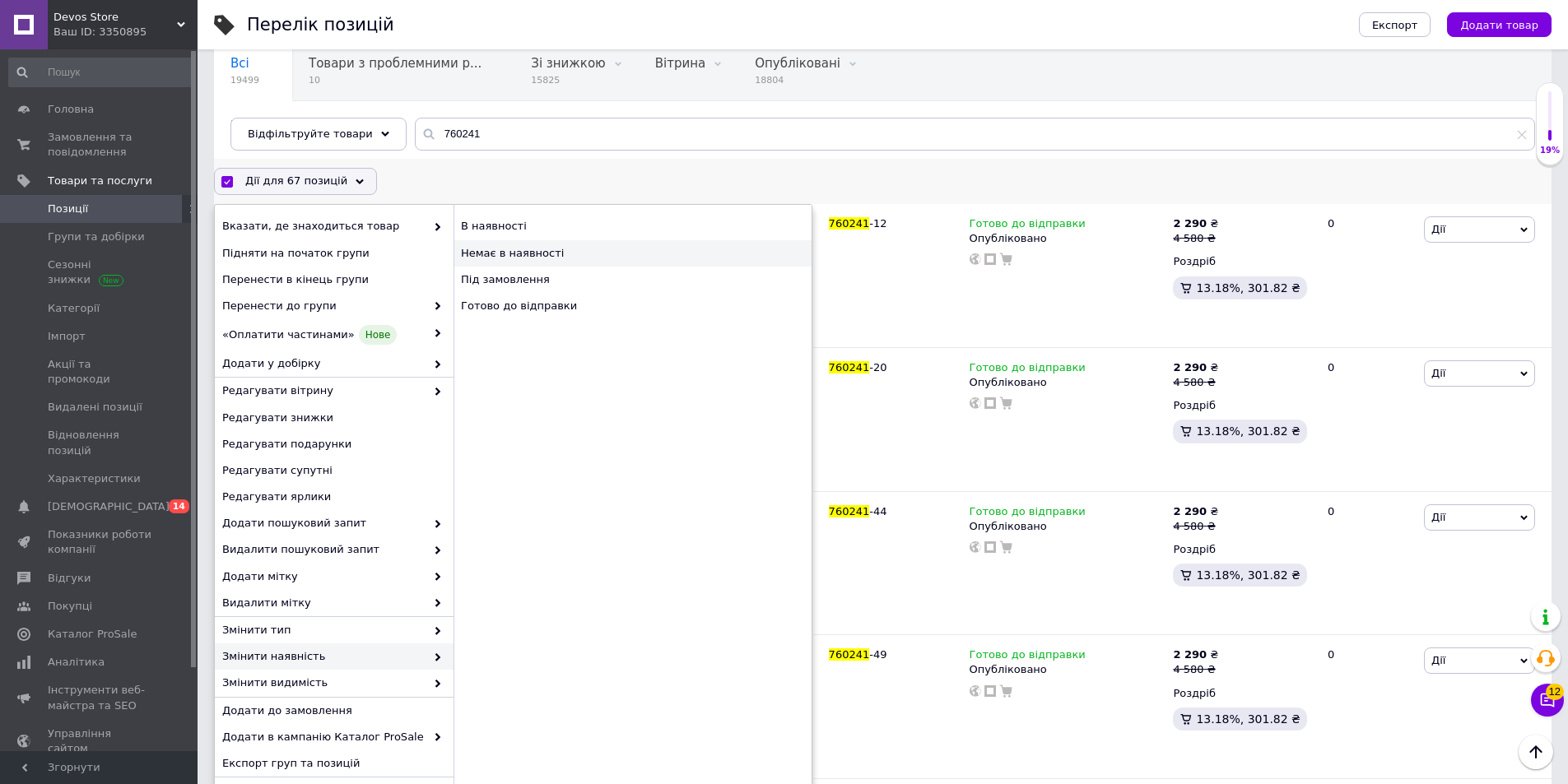
checkbox input "false"
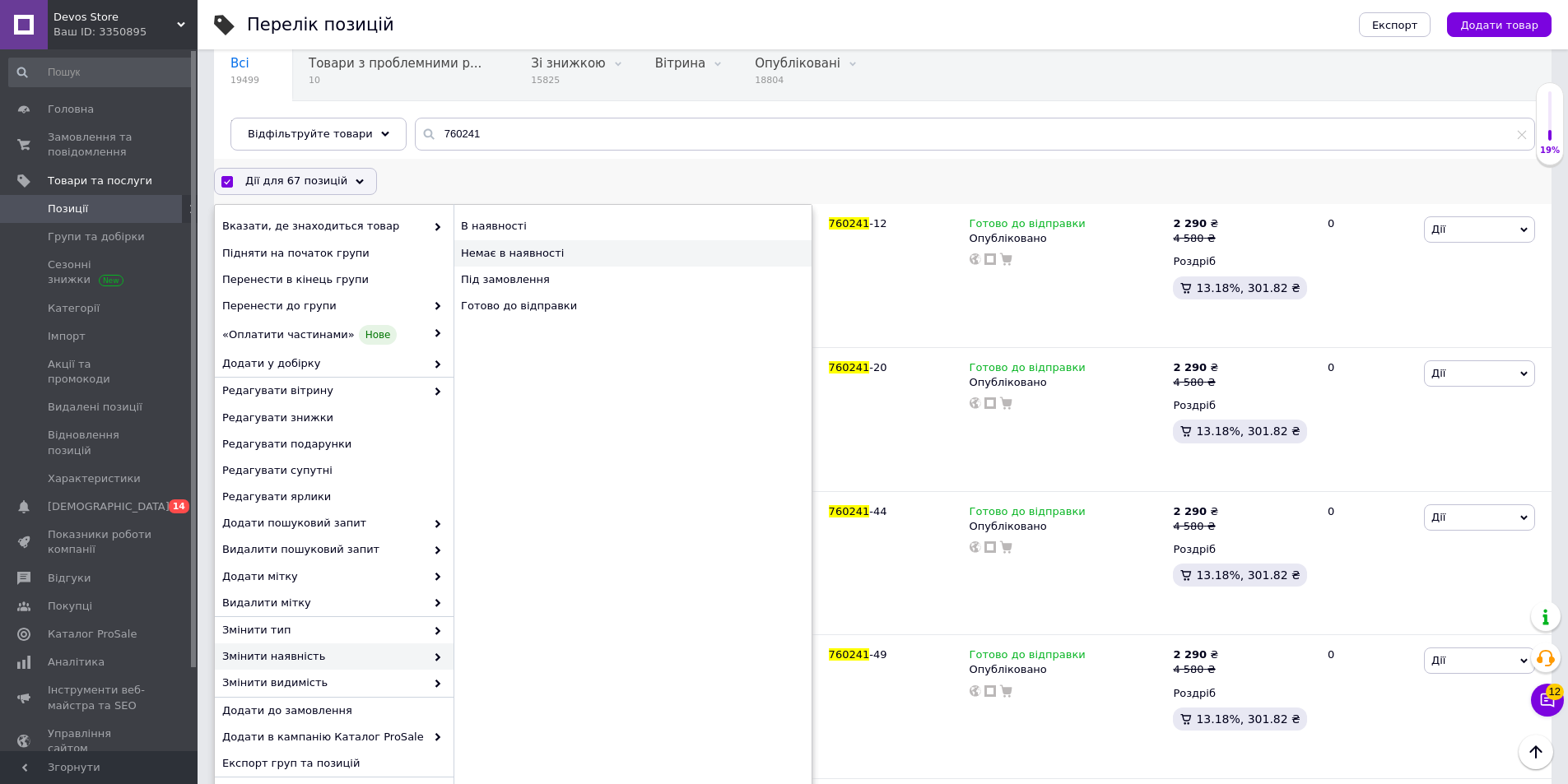
checkbox input "false"
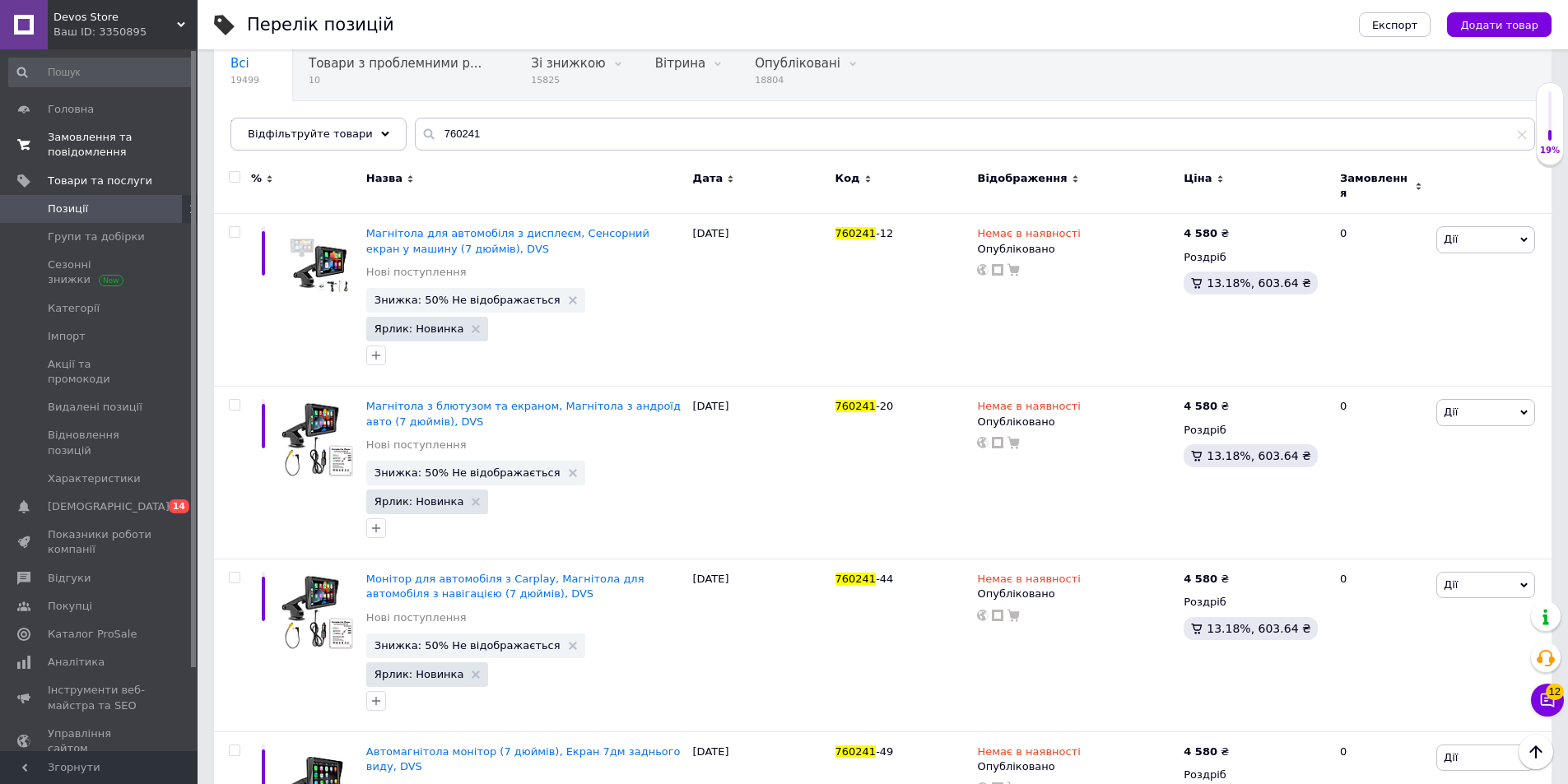
click at [64, 148] on span "Замовлення та повідомлення" at bounding box center [101, 144] width 105 height 29
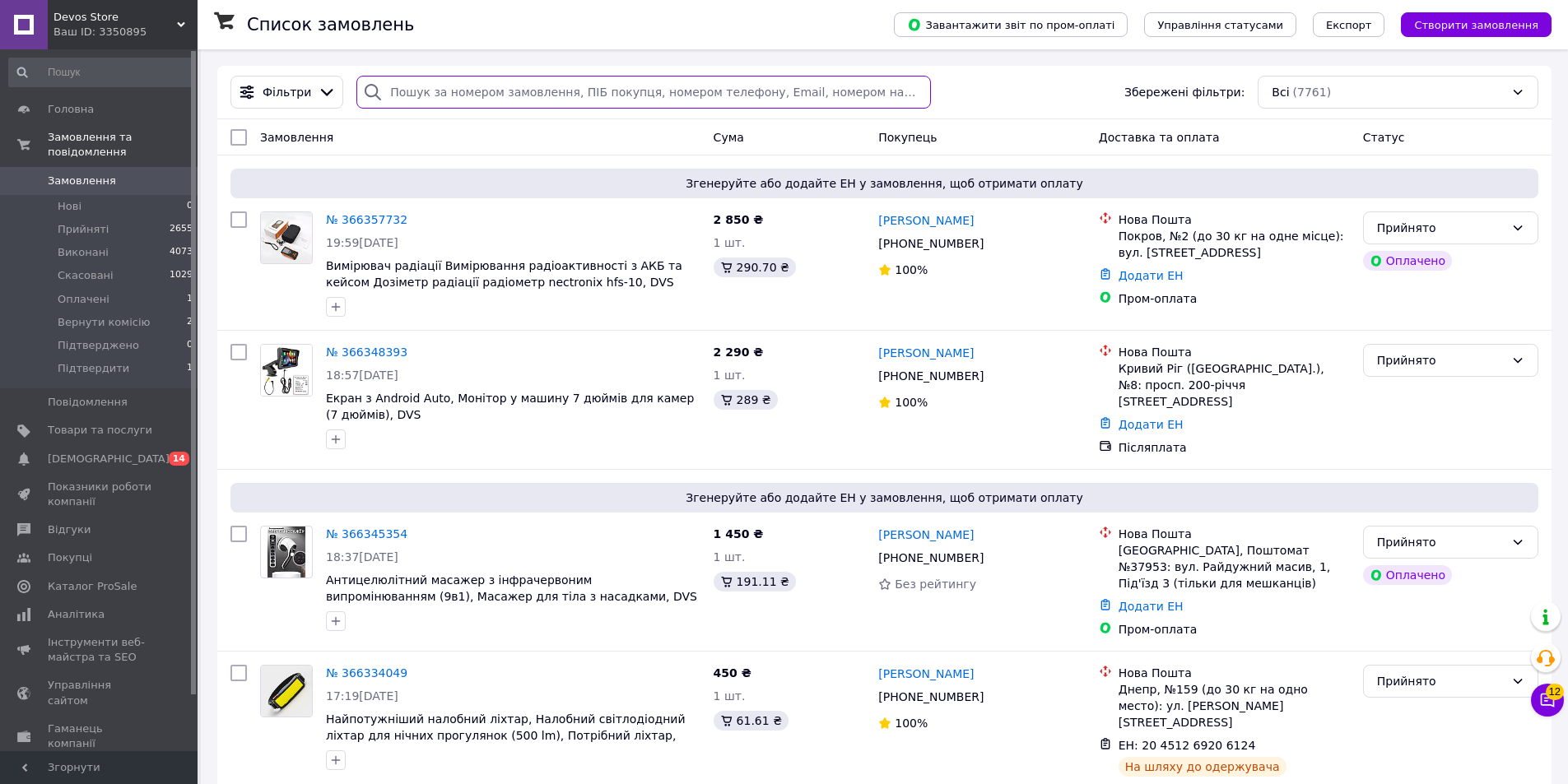
click at [435, 91] on input "search" at bounding box center [643, 92] width 573 height 33
paste input "366202005"
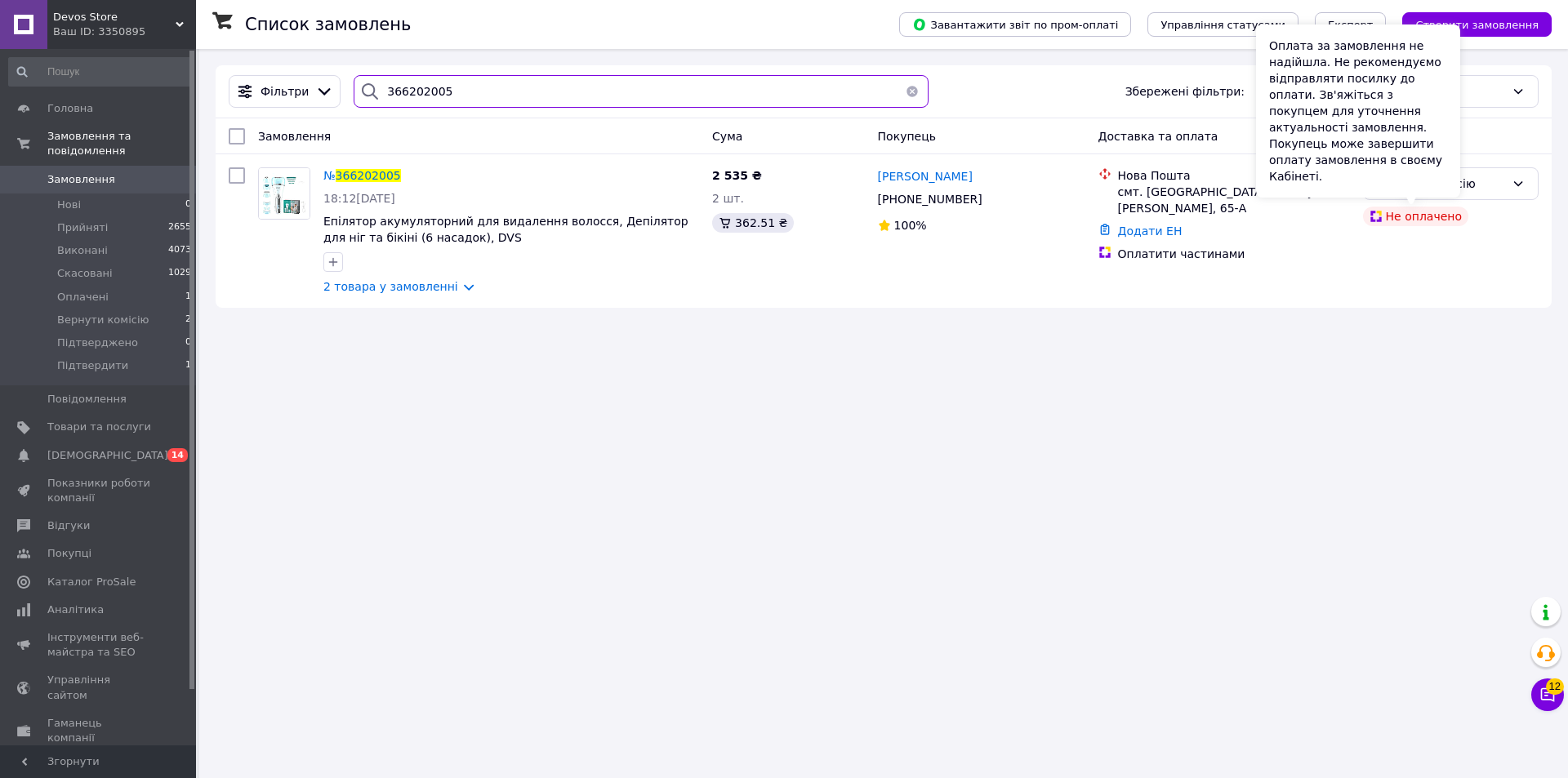
type input "366202005"
click at [1436, 178] on div "Оплата за замовлення не надійшла. Не рекомендуємо відправляти посилку до оплати…" at bounding box center [1358, 111] width 204 height 173
click at [1495, 183] on div "Вернути комісію" at bounding box center [1441, 183] width 128 height 18
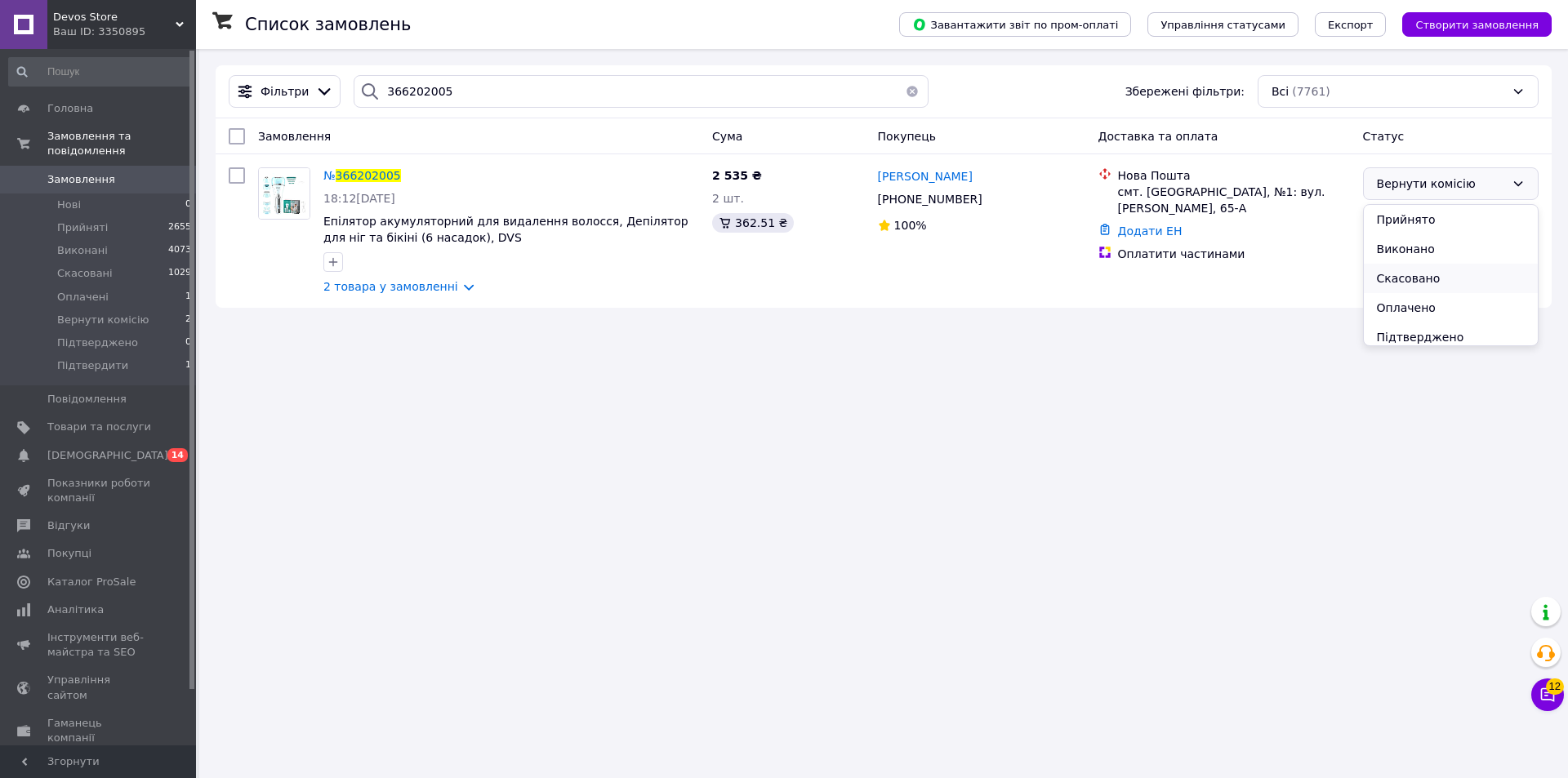
click at [1415, 271] on li "Скасовано" at bounding box center [1451, 278] width 174 height 29
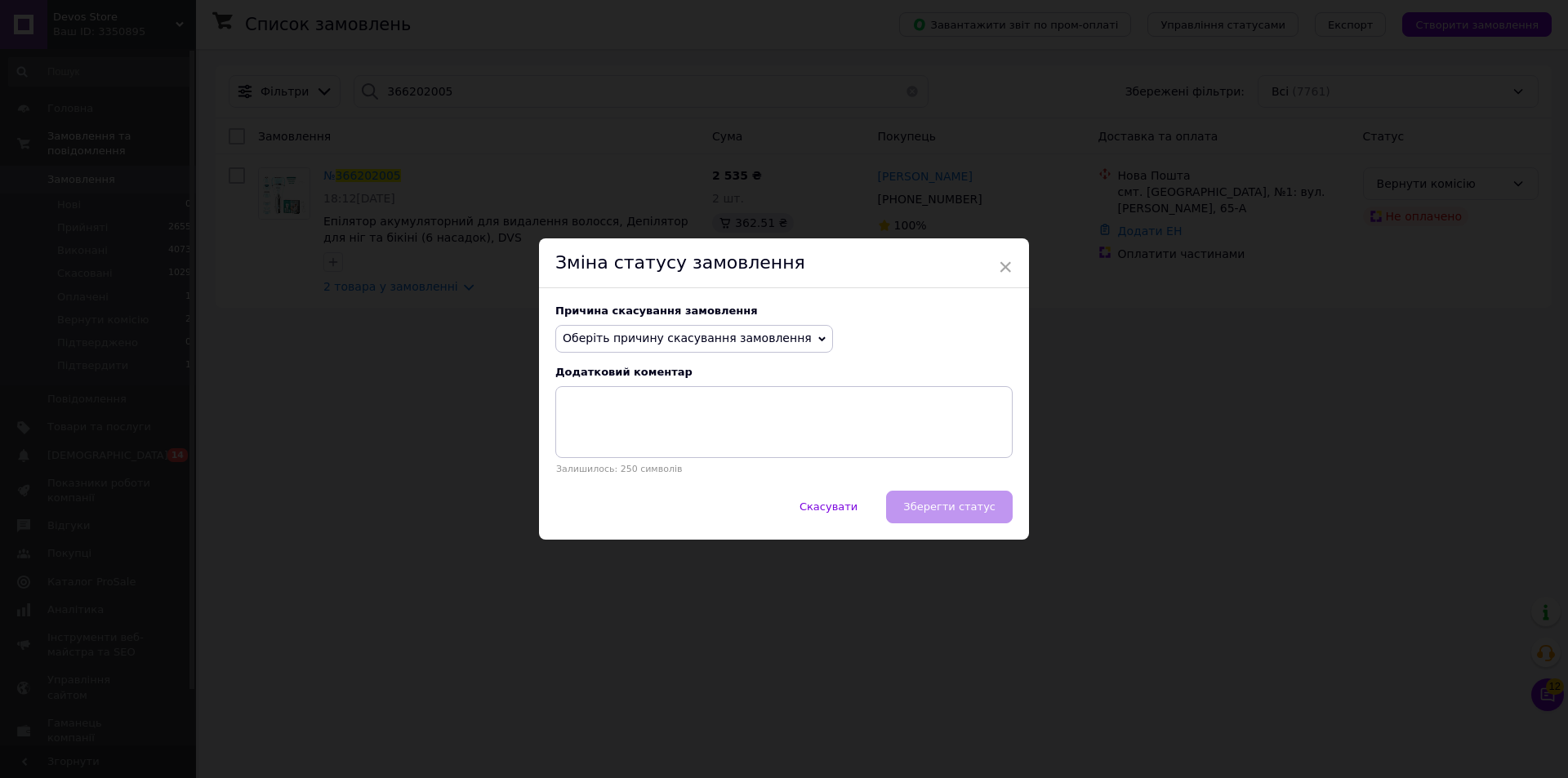
click at [627, 324] on div "Причина скасування замовлення Оберіть причину скасування замовлення Немає в ная…" at bounding box center [784, 389] width 490 height 202
click at [623, 340] on span "Оберіть причину скасування замовлення" at bounding box center [688, 338] width 249 height 13
click at [614, 414] on li "Оплата не надійшла" at bounding box center [694, 416] width 276 height 23
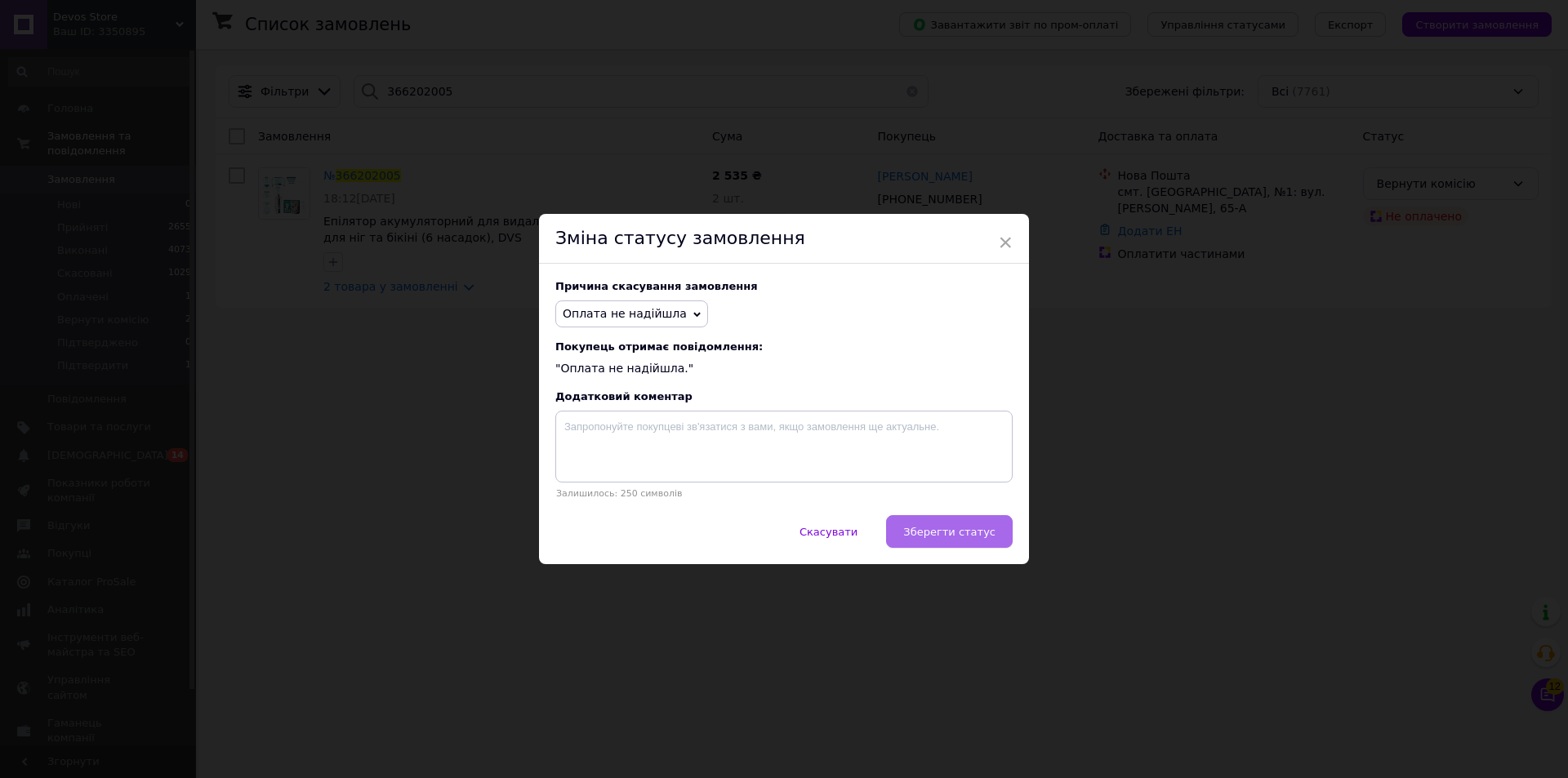
click at [950, 542] on button "Зберегти статус" at bounding box center [950, 531] width 126 height 32
